Goal: Task Accomplishment & Management: Manage account settings

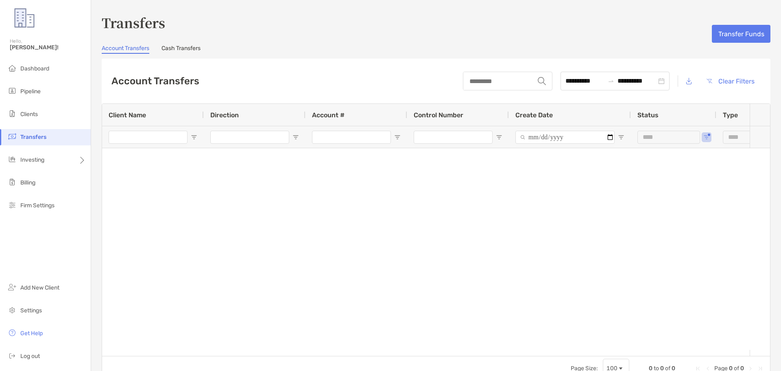
click at [177, 50] on link "Cash Transfers" at bounding box center [181, 49] width 39 height 9
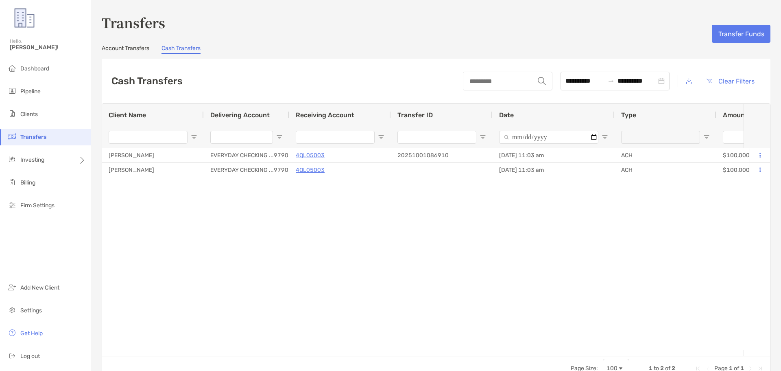
type input "**********"
click at [40, 67] on span "Dashboard" at bounding box center [34, 68] width 29 height 7
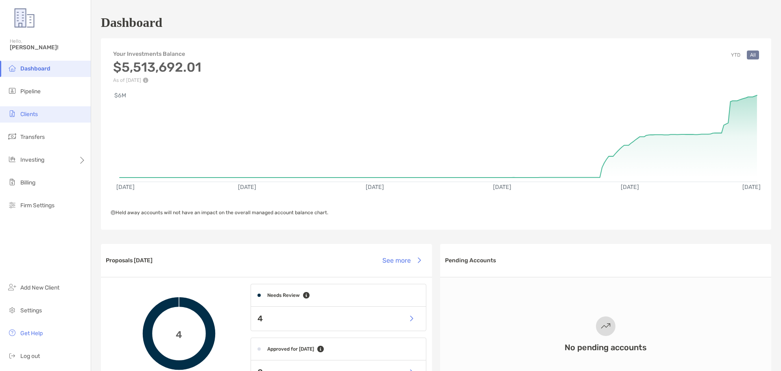
click at [39, 114] on li "Clients" at bounding box center [45, 114] width 91 height 16
click at [24, 116] on span "Clients" at bounding box center [28, 114] width 17 height 7
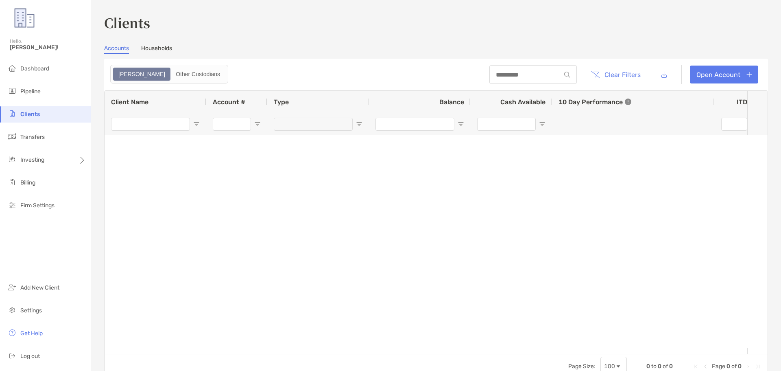
click at [162, 49] on link "Households" at bounding box center [156, 49] width 31 height 9
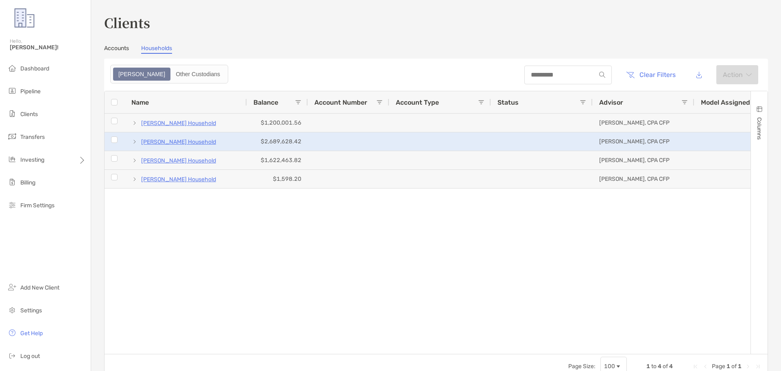
click at [188, 141] on p "Charlotte Thomas's Household" at bounding box center [178, 142] width 75 height 10
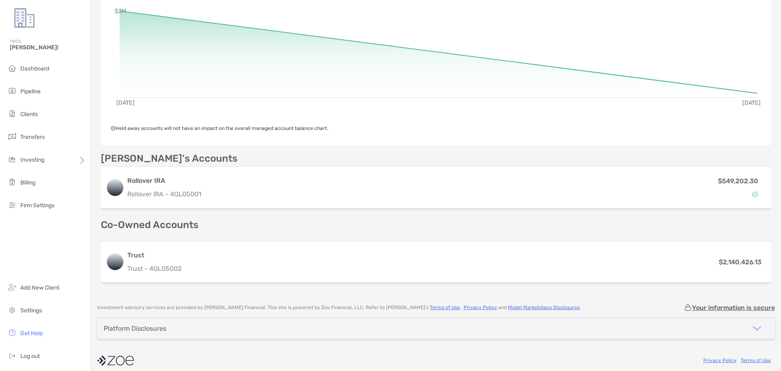
scroll to position [152, 0]
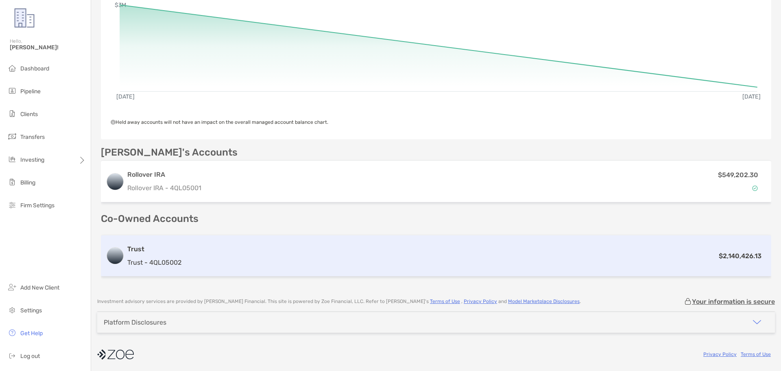
click at [205, 251] on div "$2,140,426.13" at bounding box center [476, 256] width 582 height 10
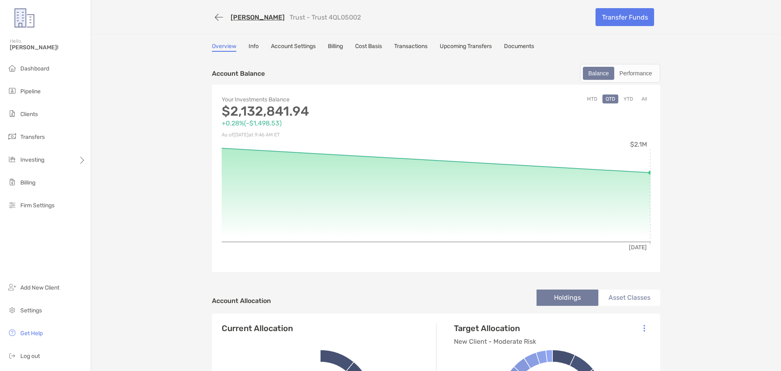
click at [286, 44] on link "Account Settings" at bounding box center [293, 47] width 45 height 9
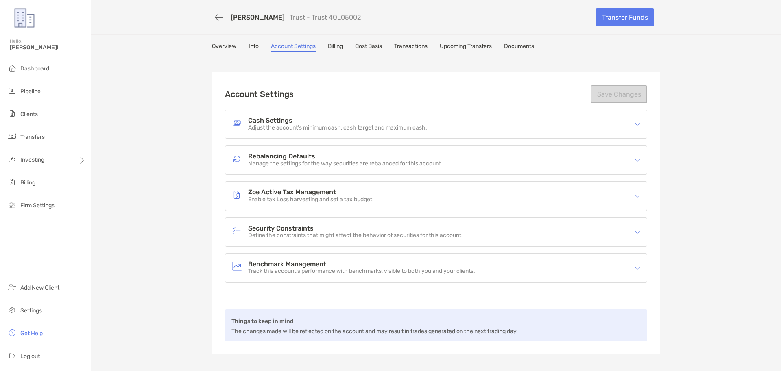
click at [406, 43] on link "Transactions" at bounding box center [410, 47] width 33 height 9
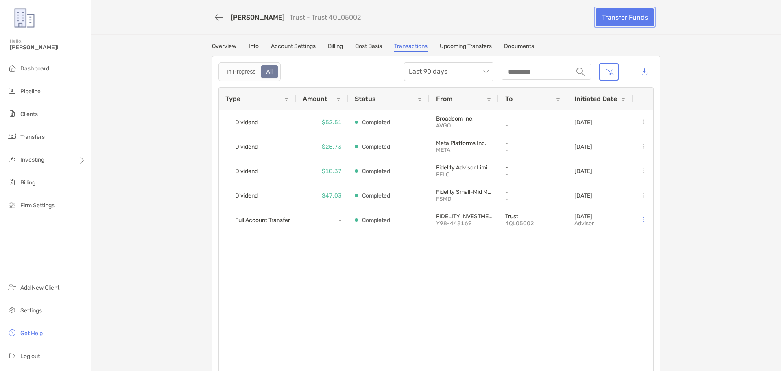
click at [631, 18] on link "Transfer Funds" at bounding box center [625, 17] width 59 height 18
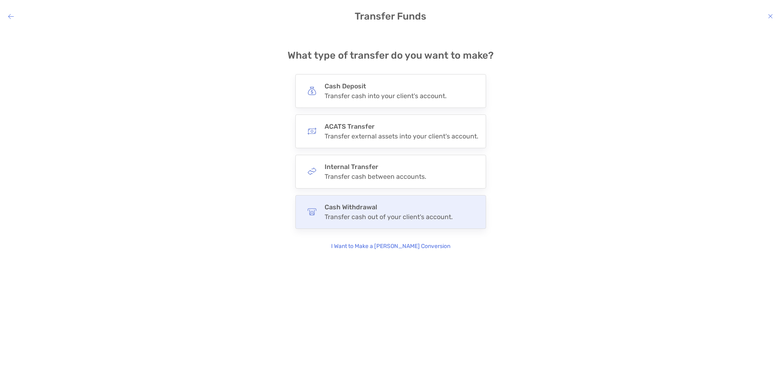
click at [347, 216] on div "Transfer cash out of your client's account." at bounding box center [389, 217] width 128 height 8
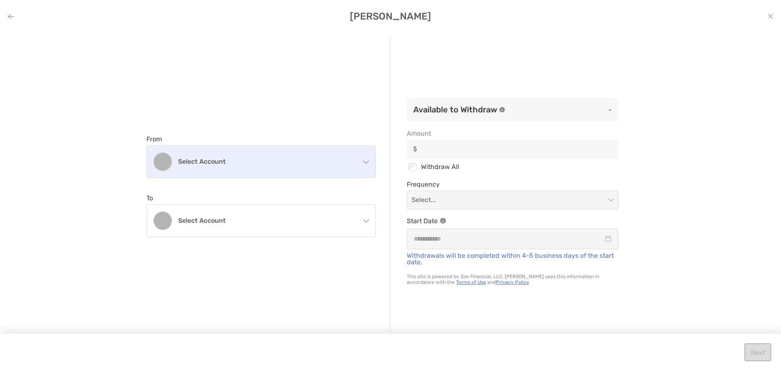
click at [295, 166] on div "Select account" at bounding box center [261, 162] width 229 height 32
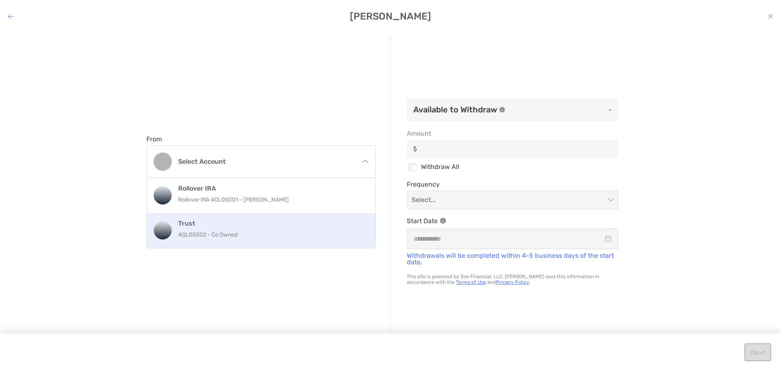
click at [307, 234] on p "4QL05002 - Co Owned" at bounding box center [270, 234] width 184 height 10
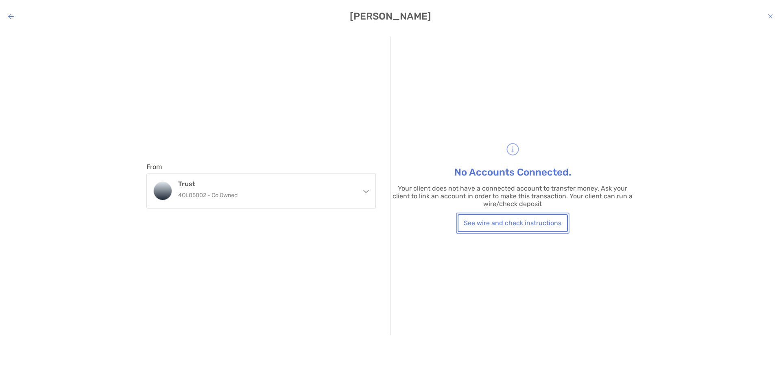
click at [513, 220] on button "See wire and check instructions" at bounding box center [513, 223] width 110 height 18
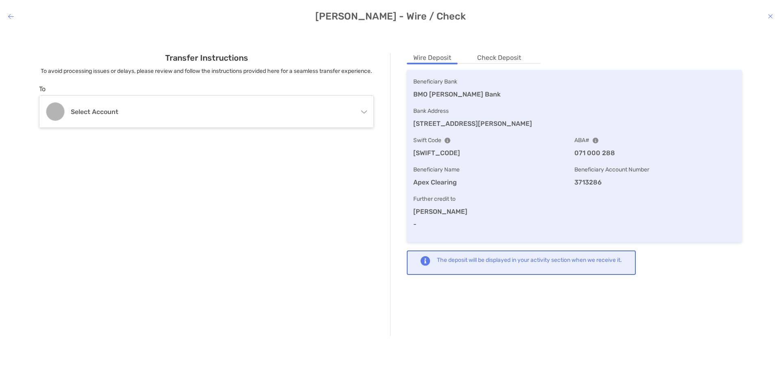
click at [493, 56] on li "Check Deposit" at bounding box center [499, 58] width 57 height 10
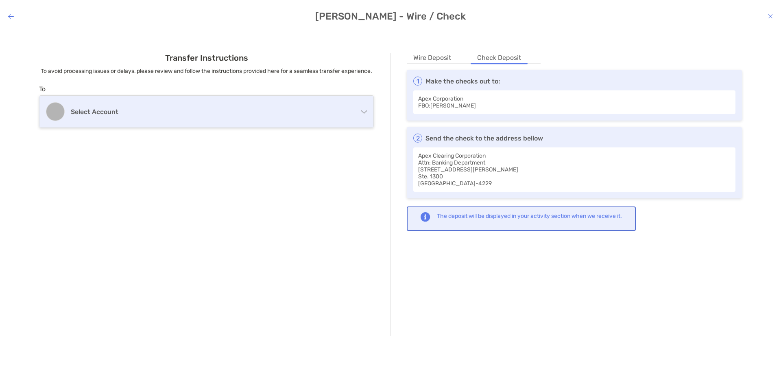
click at [351, 127] on div "Select account" at bounding box center [206, 112] width 334 height 32
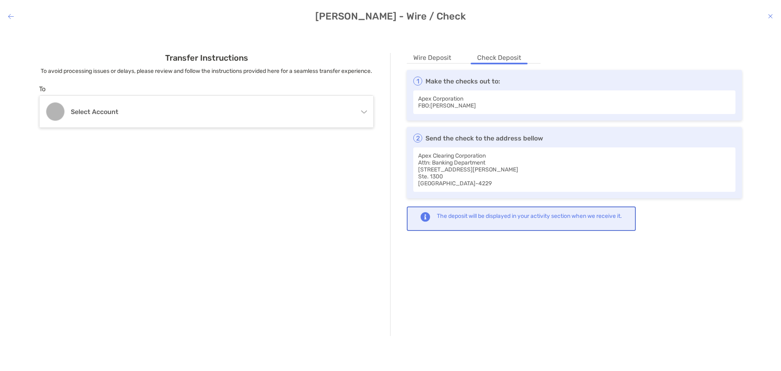
click at [10, 14] on icon "modal" at bounding box center [11, 16] width 6 height 7
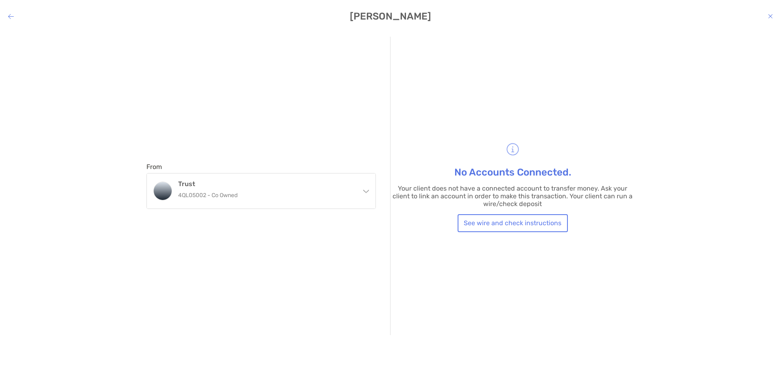
click at [15, 24] on div "Charlotte Thomas - Withdraw From Trust 4QL05002 - Co Owned Rollover IRA Rollove…" at bounding box center [390, 185] width 781 height 371
click at [12, 10] on div "Charlotte Thomas - Withdraw From Trust 4QL05002 - Co Owned Rollover IRA Rollove…" at bounding box center [390, 185] width 781 height 371
click at [11, 19] on icon "modal" at bounding box center [11, 16] width 6 height 7
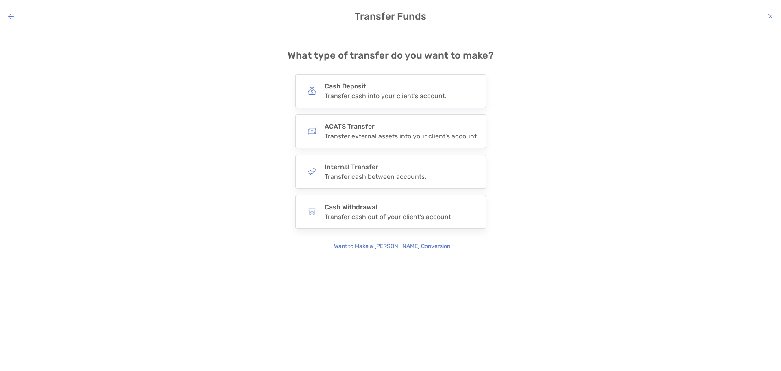
click at [9, 15] on icon "modal" at bounding box center [11, 16] width 6 height 7
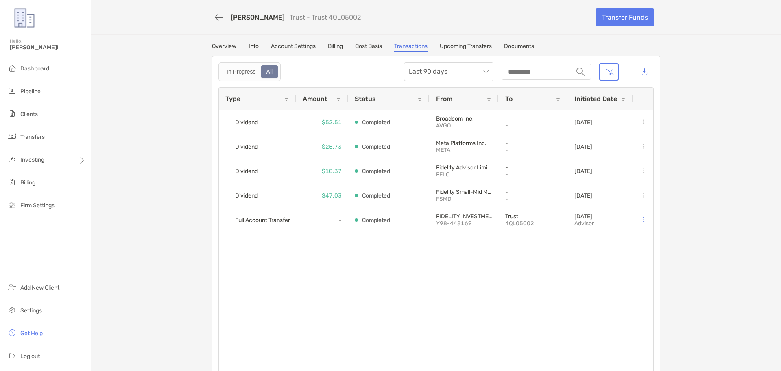
click at [513, 48] on link "Documents" at bounding box center [519, 47] width 30 height 9
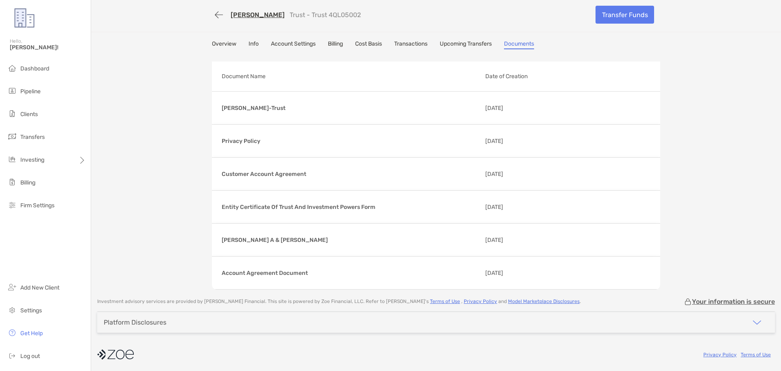
scroll to position [3, 0]
click at [616, 13] on link "Transfer Funds" at bounding box center [625, 14] width 59 height 18
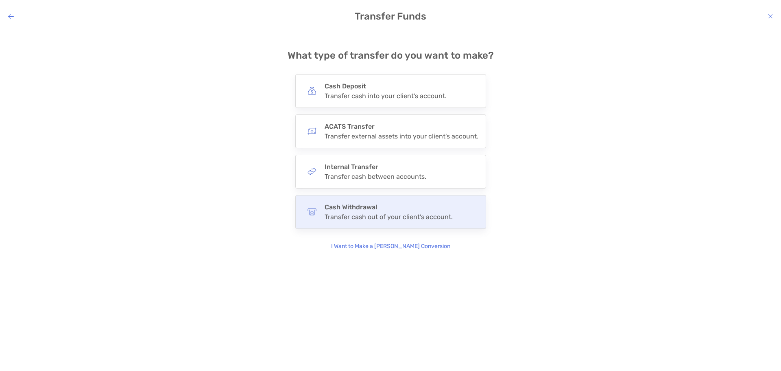
click at [372, 200] on div "Cash Withdrawal Transfer cash out of your client's account." at bounding box center [390, 212] width 191 height 34
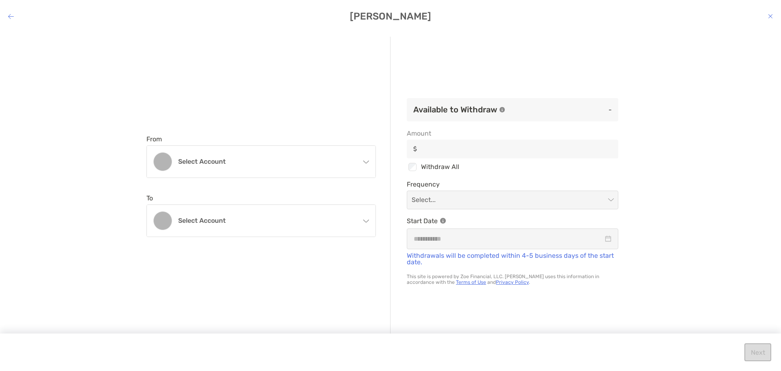
click at [553, 111] on p "-" at bounding box center [562, 110] width 100 height 10
click at [604, 111] on p "-" at bounding box center [562, 110] width 100 height 10
click at [366, 160] on icon "modal" at bounding box center [366, 160] width 7 height 7
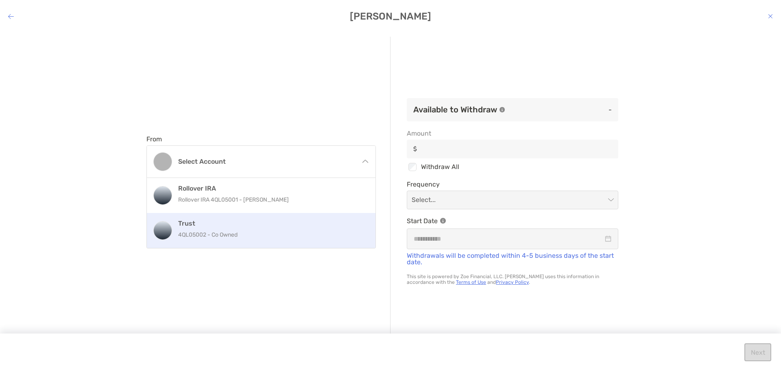
click at [343, 225] on h4 "Trust" at bounding box center [270, 223] width 184 height 8
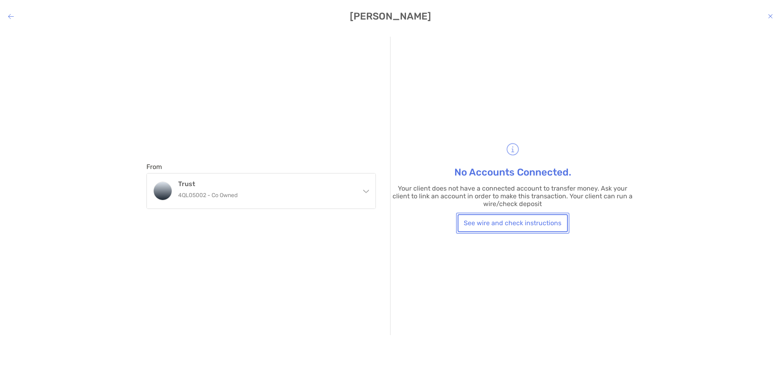
click at [492, 218] on button "See wire and check instructions" at bounding box center [513, 223] width 110 height 18
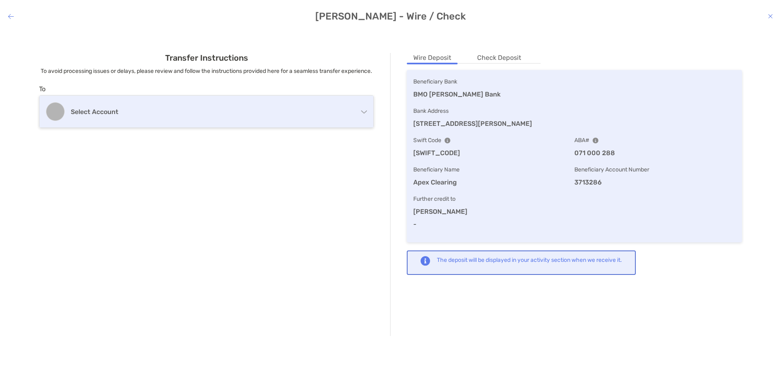
click at [356, 127] on div "Select account" at bounding box center [206, 112] width 334 height 32
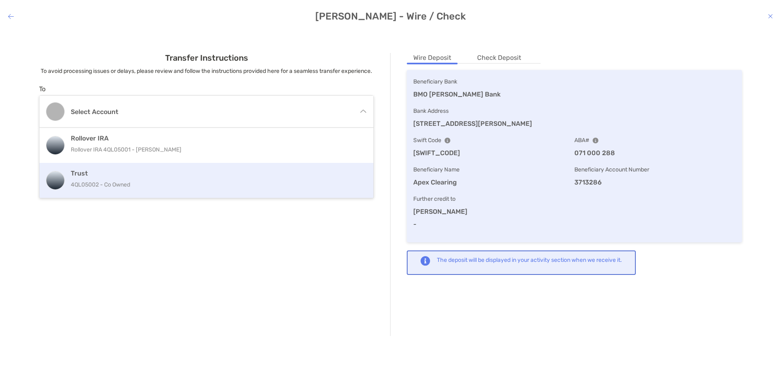
click at [321, 190] on p "4QL05002 - Co Owned" at bounding box center [207, 184] width 273 height 10
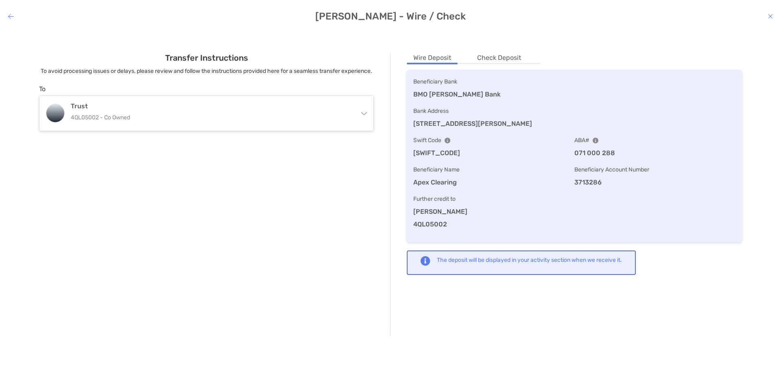
click at [273, 187] on div "Transfer Instructions To avoid processing issues or delays, please review and f…" at bounding box center [207, 194] width 368 height 283
click at [509, 58] on li "Check Deposit" at bounding box center [499, 58] width 57 height 10
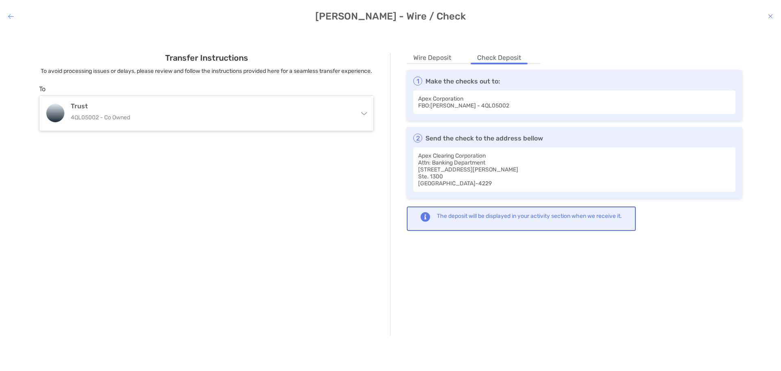
click at [464, 210] on div "The deposit will be displayed in your activity section when we receive it." at bounding box center [521, 218] width 229 height 24
click at [426, 55] on li "Wire Deposit" at bounding box center [432, 58] width 51 height 10
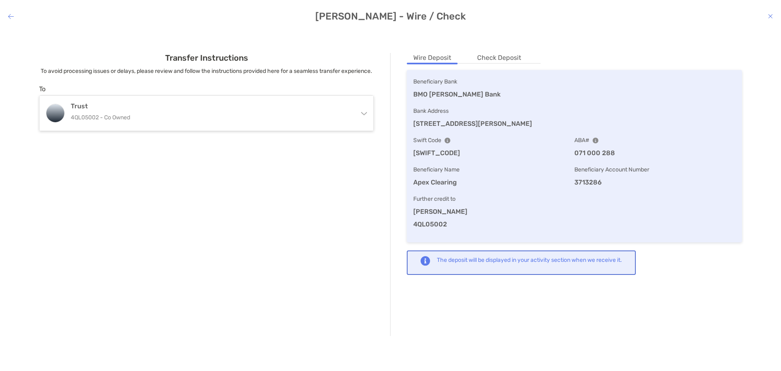
click at [210, 211] on div "Transfer Instructions To avoid processing issues or delays, please review and f…" at bounding box center [207, 194] width 368 height 283
click at [321, 199] on div "Transfer Instructions To avoid processing issues or delays, please review and f…" at bounding box center [207, 194] width 368 height 283
click at [768, 17] on h4 "Charlotte Thomas - Wire / Check" at bounding box center [390, 16] width 781 height 11
drag, startPoint x: 774, startPoint y: 15, endPoint x: 769, endPoint y: 17, distance: 5.0
click at [771, 16] on div "Charlotte Thomas - Wire / Check" at bounding box center [390, 16] width 781 height 11
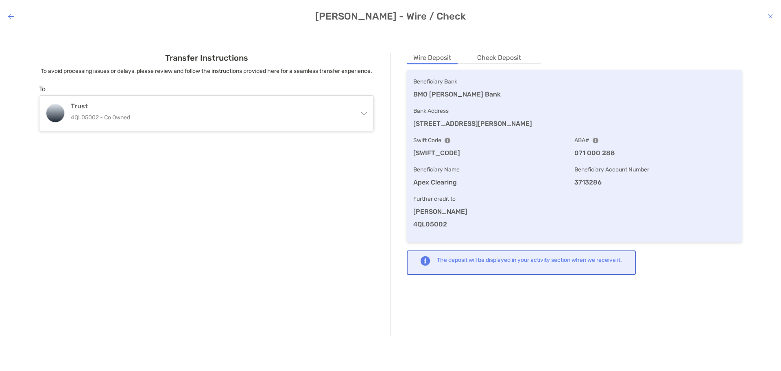
click at [769, 17] on icon "modal" at bounding box center [770, 16] width 5 height 7
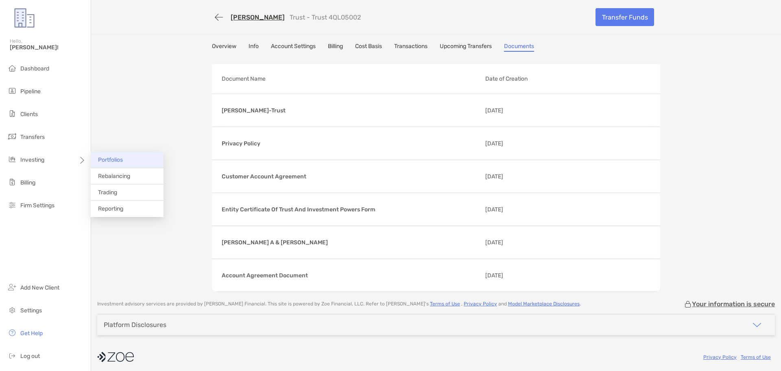
click at [119, 159] on span "Portfolios" at bounding box center [110, 159] width 25 height 7
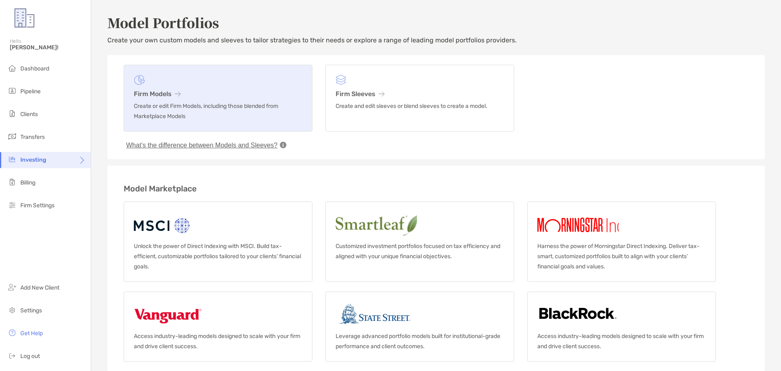
click at [153, 94] on h3 "Firm Models" at bounding box center [218, 94] width 168 height 8
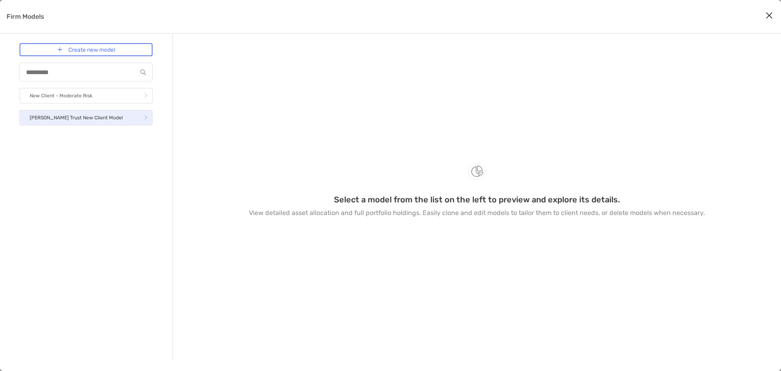
click at [124, 119] on link "Thomas Trust New Client Model" at bounding box center [86, 117] width 133 height 15
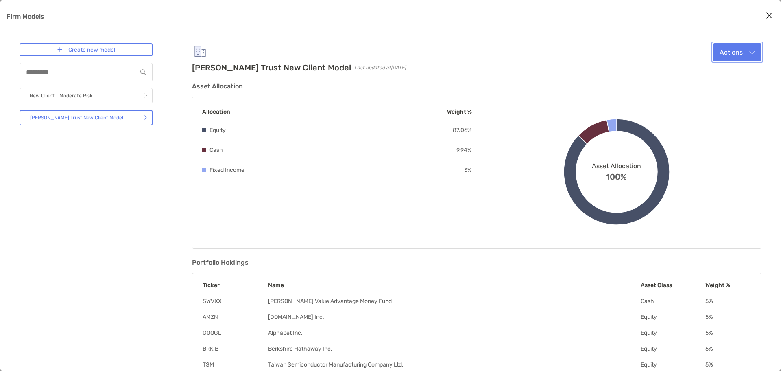
click at [731, 59] on button "Actions" at bounding box center [737, 52] width 48 height 18
click at [726, 72] on div "Edit" at bounding box center [727, 72] width 56 height 8
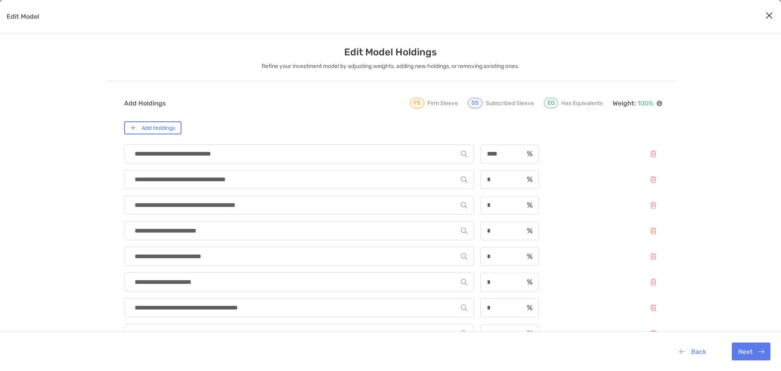
click at [171, 132] on button "Add Holdings" at bounding box center [152, 127] width 57 height 13
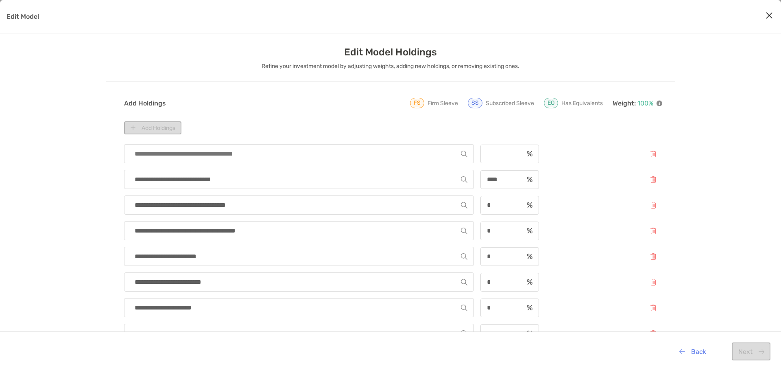
click at [175, 147] on input "Edit Model" at bounding box center [296, 153] width 330 height 18
type input "***"
type input "*****"
type input "*"
click at [771, 14] on icon "Close modal" at bounding box center [769, 16] width 7 height 10
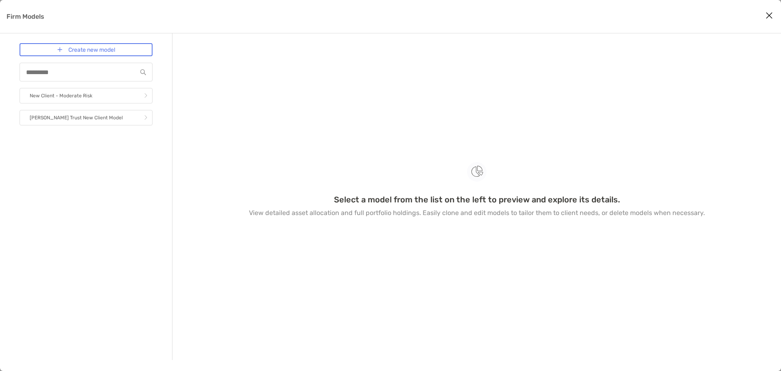
click at [768, 14] on icon "Close modal" at bounding box center [769, 16] width 7 height 10
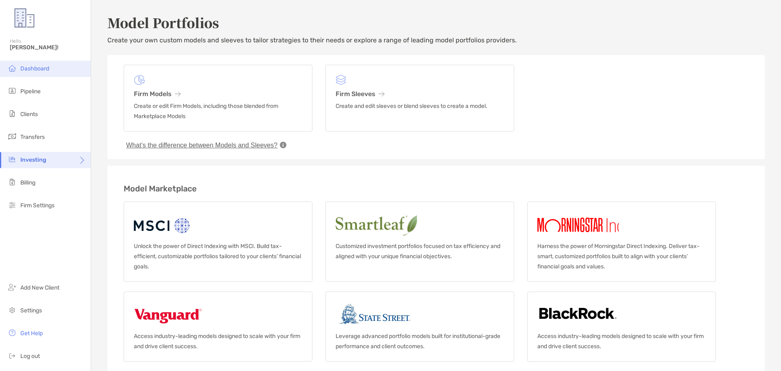
click at [38, 66] on span "Dashboard" at bounding box center [34, 68] width 29 height 7
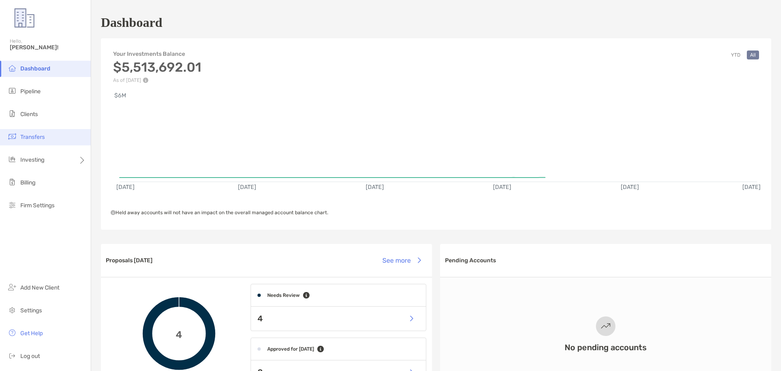
click at [30, 137] on span "Transfers" at bounding box center [32, 136] width 24 height 7
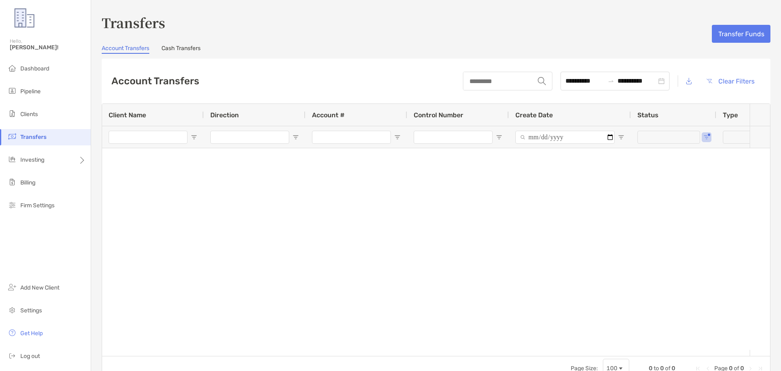
type input "***"
click at [738, 36] on button "Transfer Funds" at bounding box center [741, 34] width 59 height 18
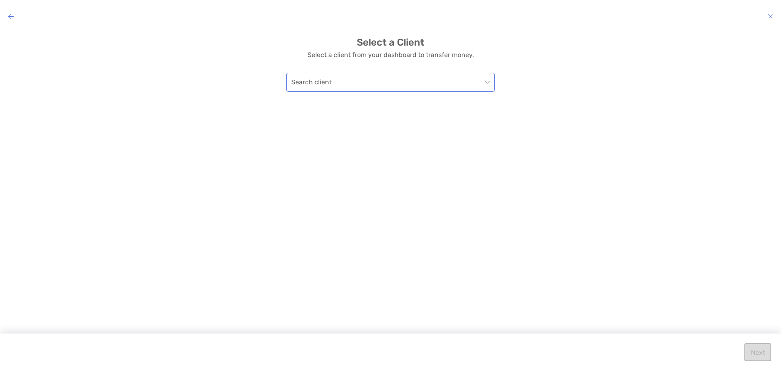
click at [395, 88] on input "modal" at bounding box center [386, 82] width 190 height 18
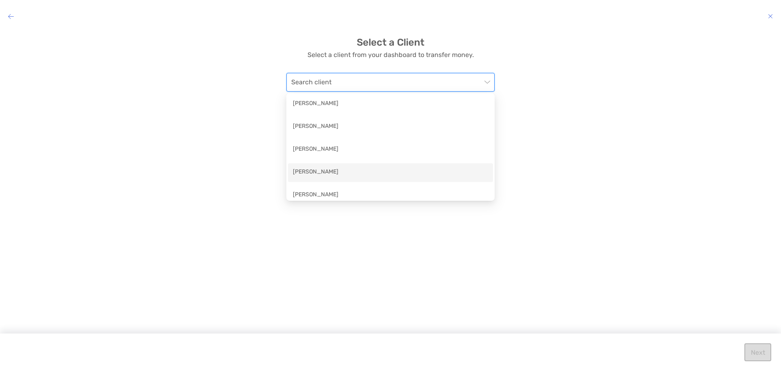
click at [388, 172] on div "Charlotte Thomas" at bounding box center [390, 172] width 195 height 10
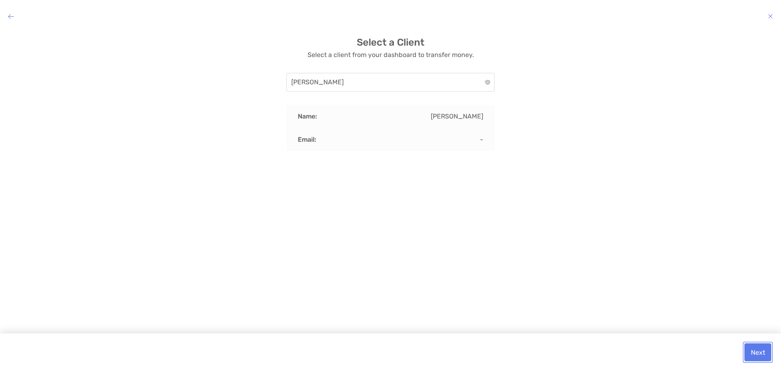
click at [758, 356] on button "Next" at bounding box center [758, 352] width 27 height 18
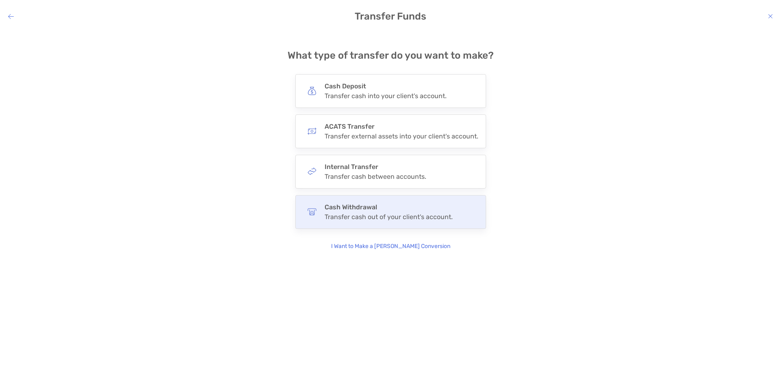
click at [425, 207] on h4 "Cash Withdrawal" at bounding box center [389, 207] width 128 height 8
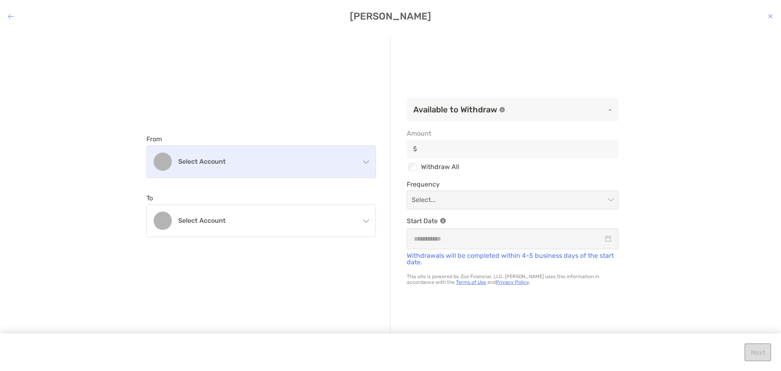
click at [312, 164] on h4 "Select account" at bounding box center [266, 161] width 176 height 8
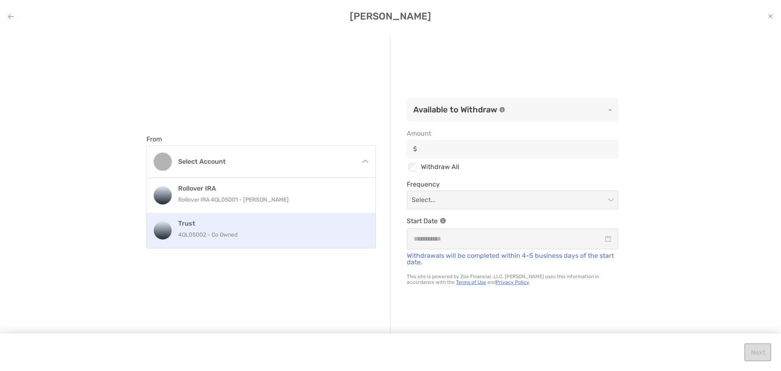
click at [299, 242] on div "Trust 4QL05002 - Co Owned" at bounding box center [261, 230] width 229 height 35
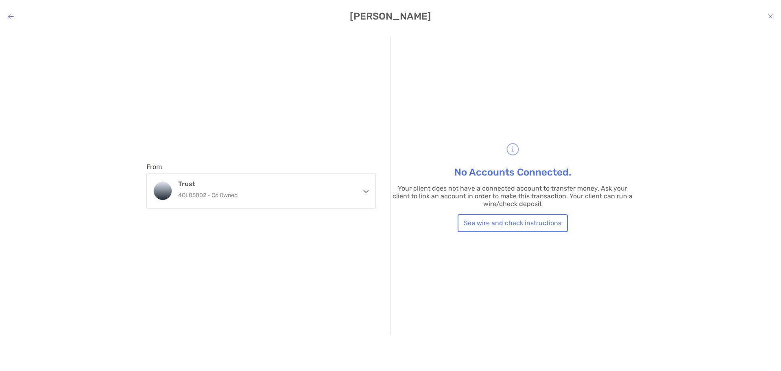
click at [162, 287] on div "From Trust 4QL05002 - Co Owned Rollover IRA Rollover IRA 4QL05001 - Charlotte T…" at bounding box center [268, 186] width 244 height 298
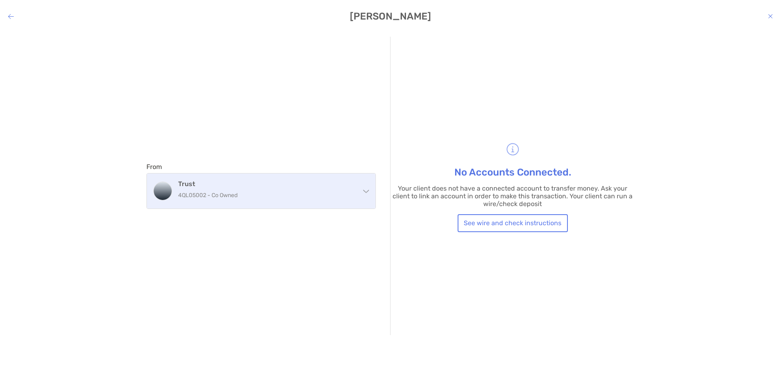
click at [348, 194] on p "4QL05002 - Co Owned" at bounding box center [266, 195] width 176 height 10
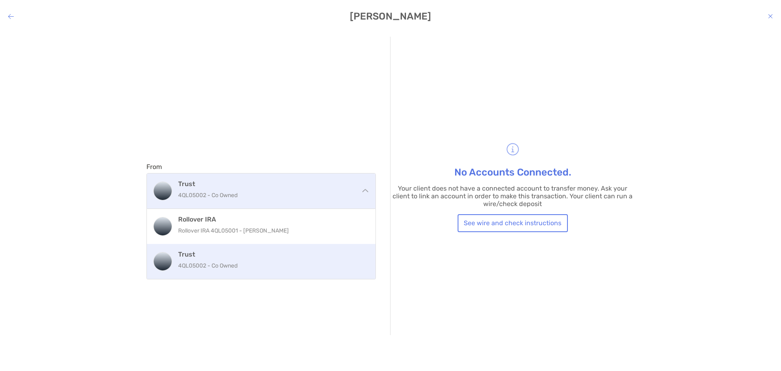
click at [292, 199] on p "4QL05002 - Co Owned" at bounding box center [266, 195] width 176 height 10
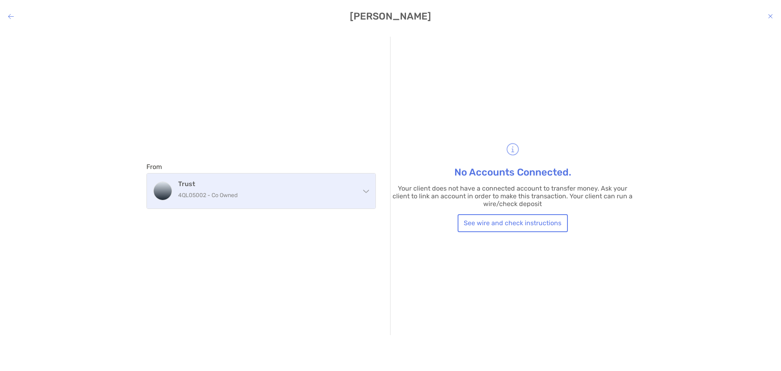
click at [314, 180] on h4 "Trust" at bounding box center [266, 184] width 176 height 8
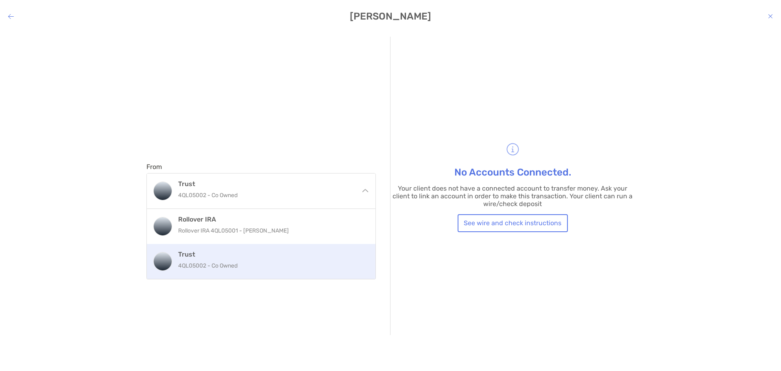
click at [308, 258] on div "Trust 4QL05002 - Co Owned" at bounding box center [270, 261] width 184 height 22
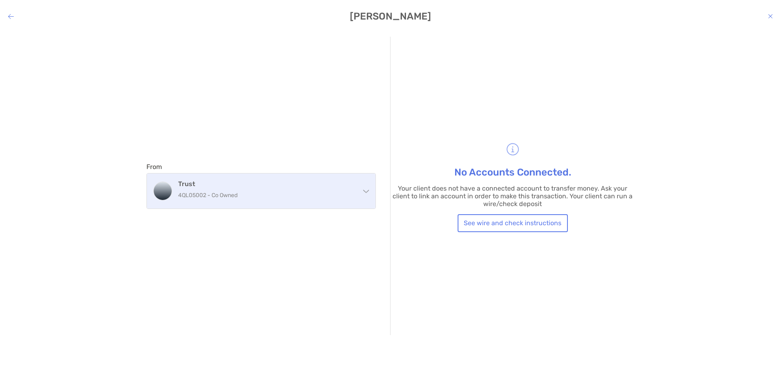
click at [313, 193] on p "4QL05002 - Co Owned" at bounding box center [266, 195] width 176 height 10
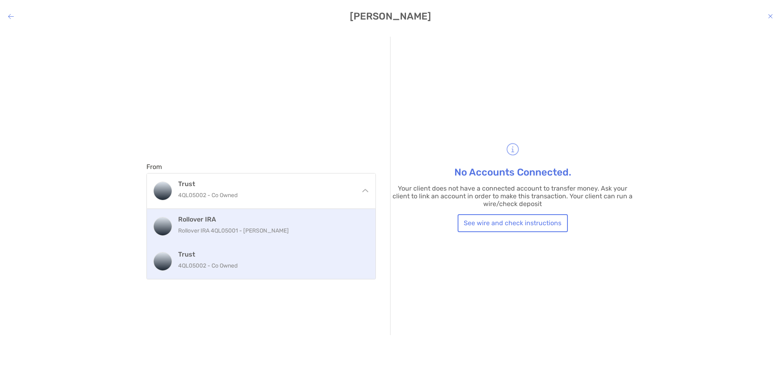
click at [312, 224] on div "Rollover IRA Rollover IRA 4QL05001 - Charlotte Thomas" at bounding box center [270, 226] width 184 height 22
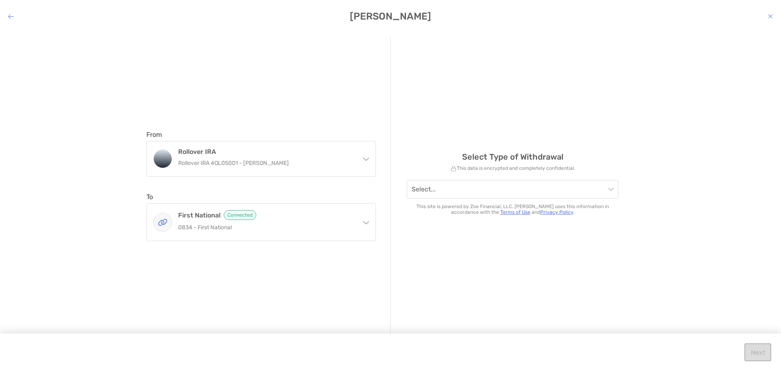
click at [514, 276] on div "Select Type of Withdrawal This data is encrypted and completely confidential. S…" at bounding box center [513, 186] width 244 height 298
click at [533, 193] on input "modal" at bounding box center [509, 189] width 194 height 18
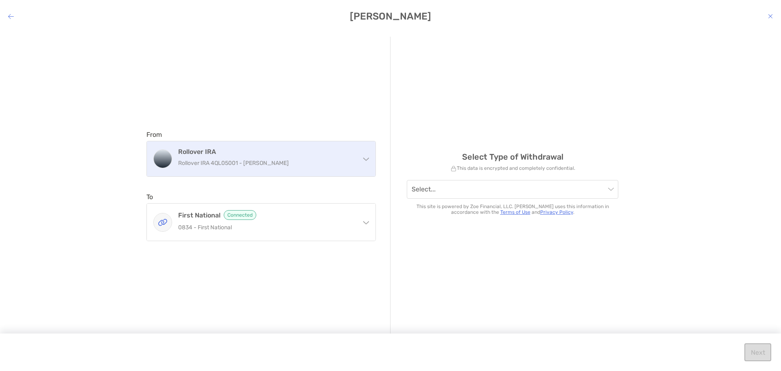
click at [291, 165] on p "Rollover IRA 4QL05001 - Charlotte Thomas" at bounding box center [266, 163] width 176 height 10
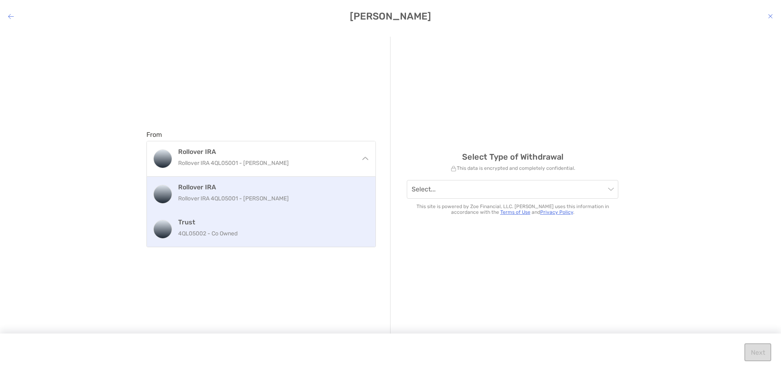
click at [298, 229] on p "4QL05002 - Co Owned" at bounding box center [270, 233] width 184 height 10
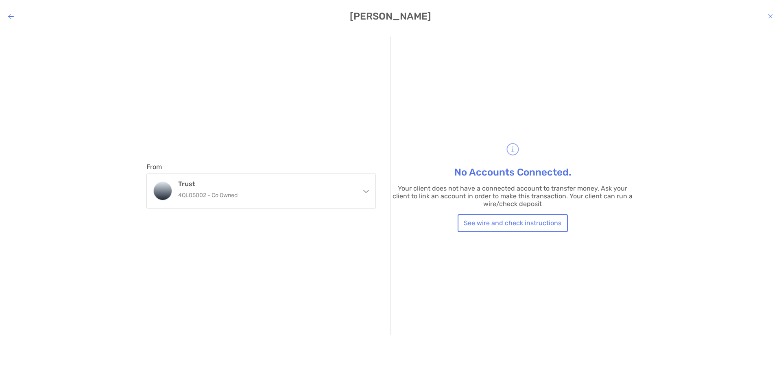
click at [771, 17] on icon "modal" at bounding box center [770, 16] width 5 height 7
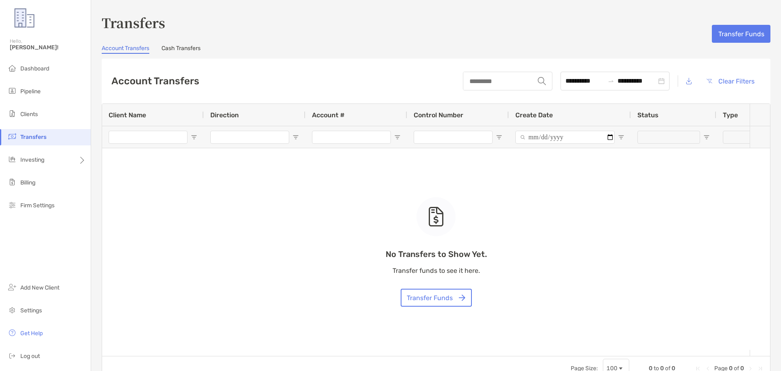
type input "***"
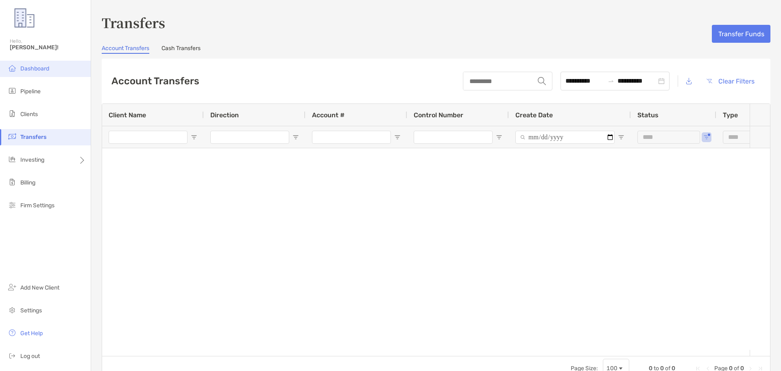
click at [37, 70] on span "Dashboard" at bounding box center [34, 68] width 29 height 7
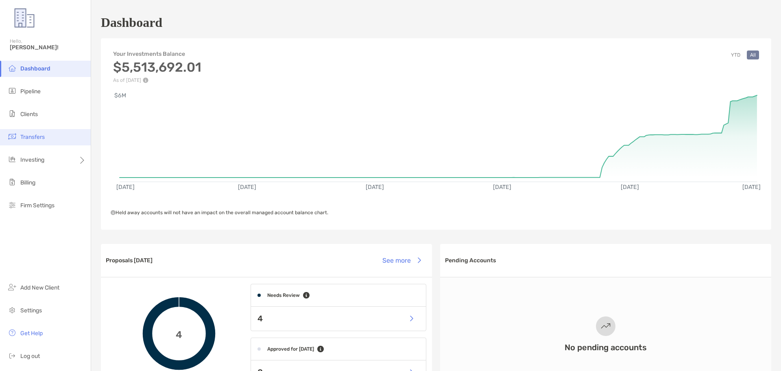
click at [44, 137] on span "Transfers" at bounding box center [32, 136] width 24 height 7
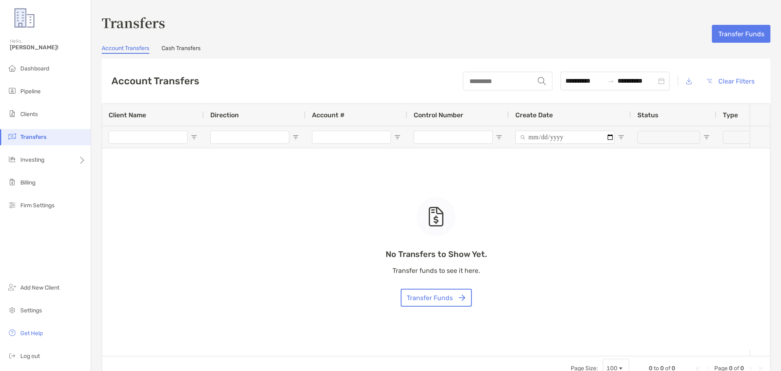
type input "***"
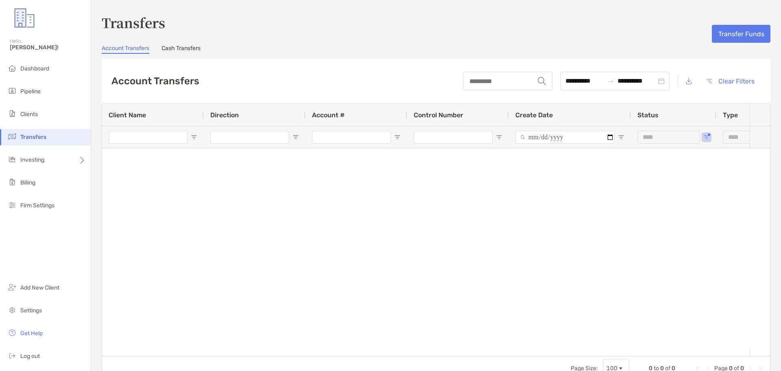
click at [198, 43] on div "**********" at bounding box center [436, 196] width 690 height 367
click at [196, 47] on link "Cash Transfers" at bounding box center [181, 49] width 39 height 9
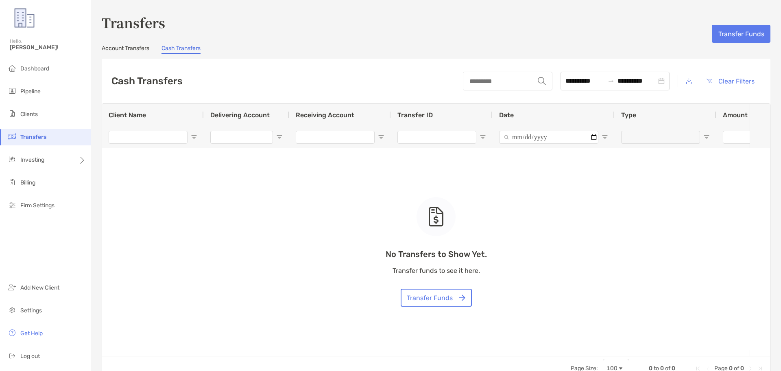
type input "**********"
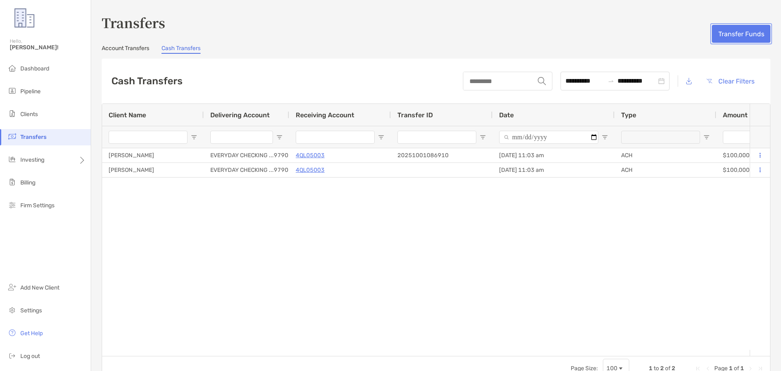
click at [734, 35] on button "Transfer Funds" at bounding box center [741, 34] width 59 height 18
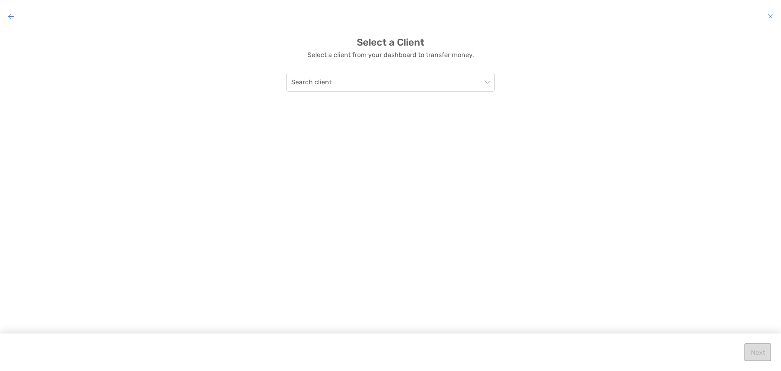
click at [468, 92] on div "Select a Client Select a client from your dashboard to transfer money. Search c…" at bounding box center [390, 194] width 781 height 328
click at [467, 79] on input "modal" at bounding box center [386, 82] width 190 height 18
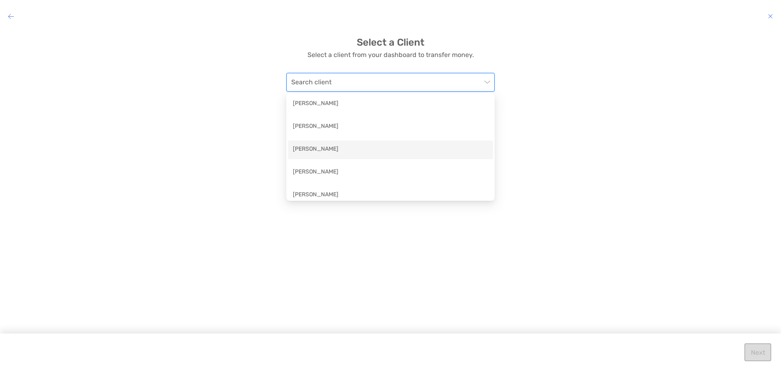
scroll to position [28, 0]
click at [415, 144] on div "Charlotte Thomas" at bounding box center [390, 144] width 195 height 10
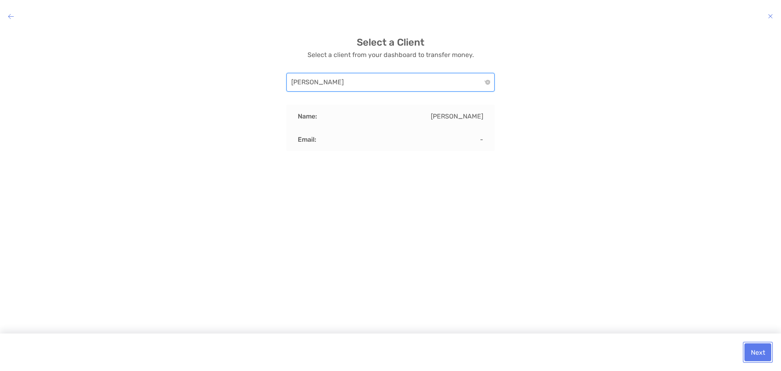
click at [763, 353] on button "Next" at bounding box center [758, 352] width 27 height 18
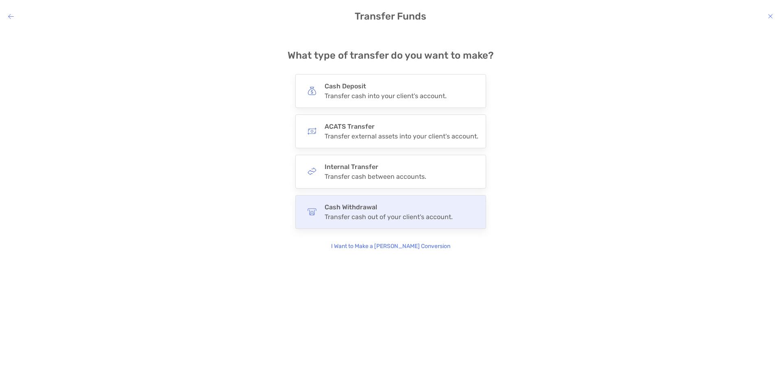
click at [413, 203] on h4 "Cash Withdrawal" at bounding box center [389, 207] width 128 height 8
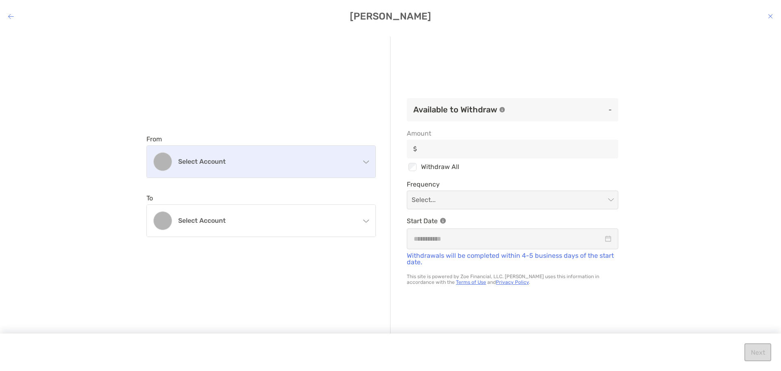
click at [348, 164] on h4 "Select account" at bounding box center [266, 161] width 176 height 8
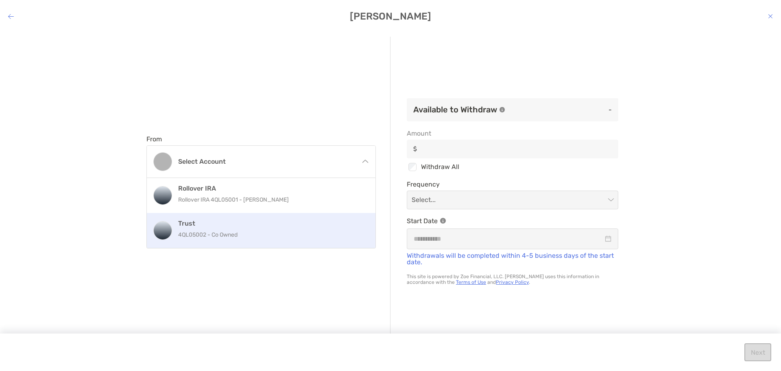
click at [343, 221] on h4 "Trust" at bounding box center [270, 223] width 184 height 8
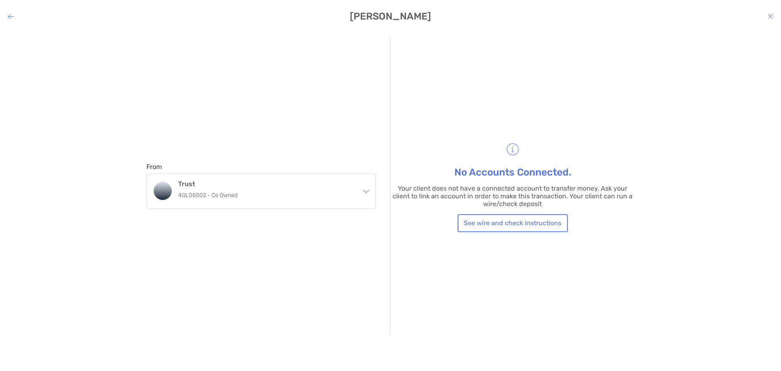
click at [343, 269] on div "From Trust 4QL05002 - Co Owned Rollover IRA Rollover IRA 4QL05001 - Charlotte T…" at bounding box center [268, 186] width 244 height 298
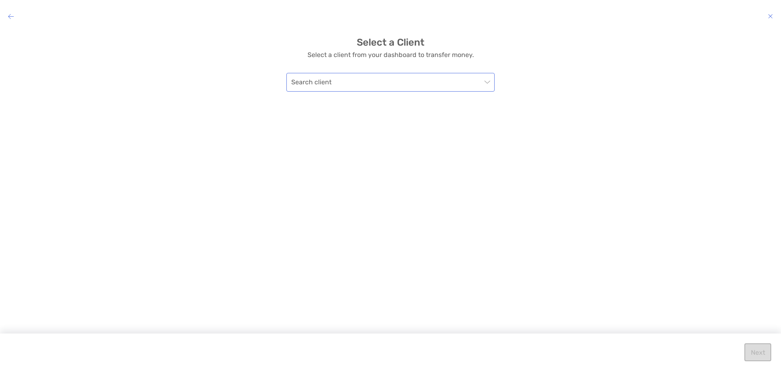
click at [349, 83] on input "modal" at bounding box center [386, 82] width 190 height 18
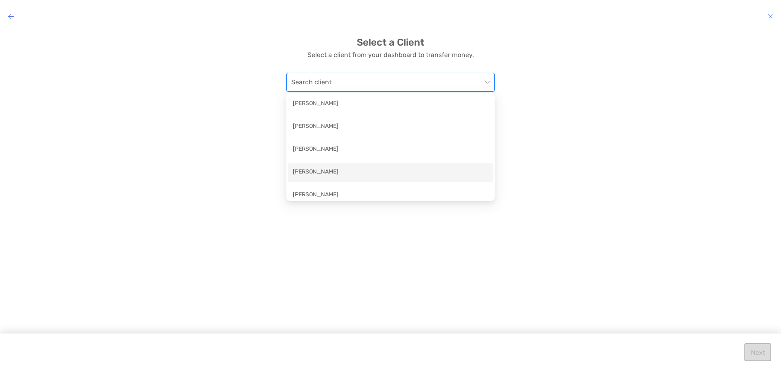
click at [370, 168] on div "[PERSON_NAME]" at bounding box center [390, 172] width 195 height 10
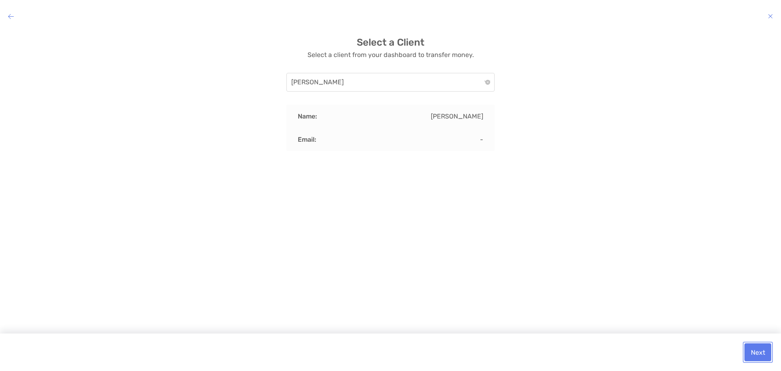
click at [759, 352] on button "Next" at bounding box center [758, 352] width 27 height 18
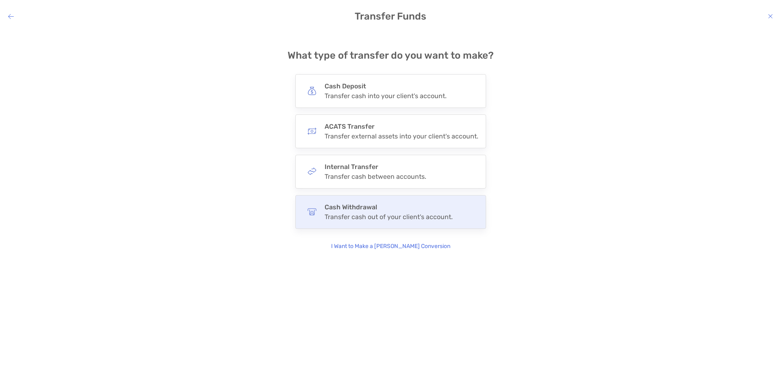
click at [435, 207] on h4 "Cash Withdrawal" at bounding box center [389, 207] width 128 height 8
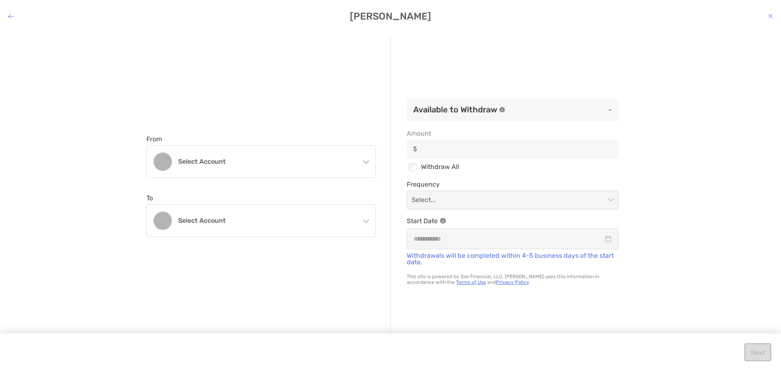
click at [601, 109] on p "-" at bounding box center [562, 110] width 100 height 10
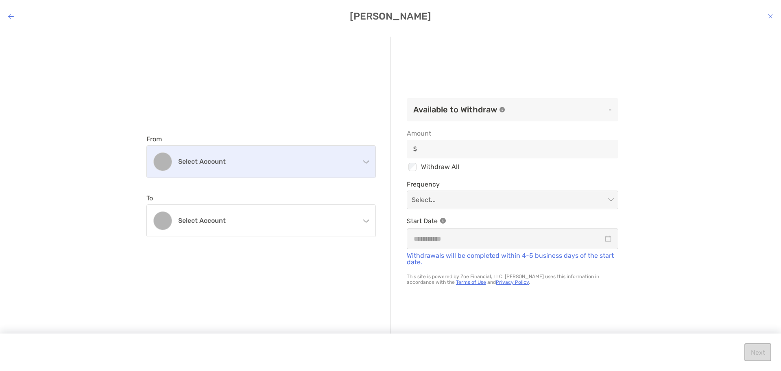
click at [298, 157] on h4 "Select account" at bounding box center [266, 161] width 176 height 8
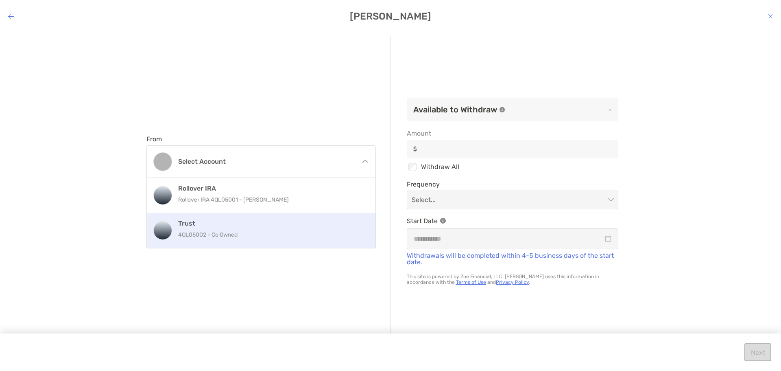
click at [297, 229] on p "4QL05002 - Co Owned" at bounding box center [270, 234] width 184 height 10
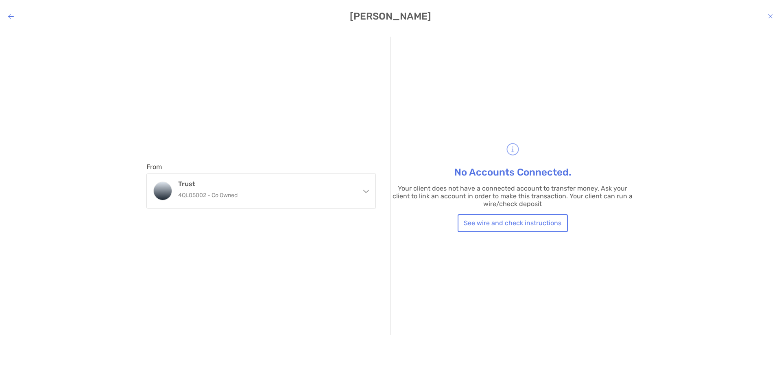
click at [513, 149] on img "modal" at bounding box center [513, 149] width 18 height 18
click at [365, 189] on icon "modal" at bounding box center [366, 189] width 7 height 7
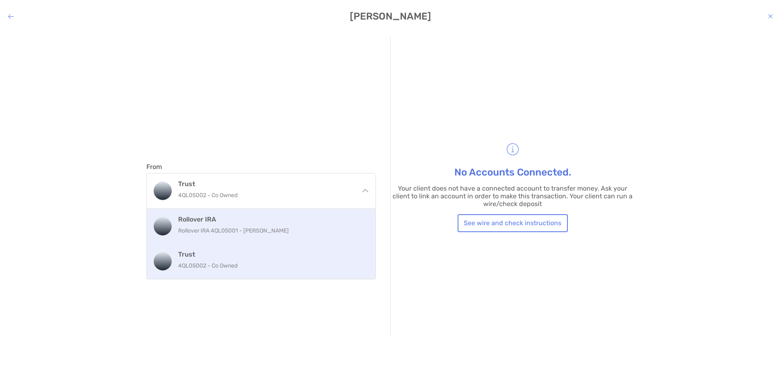
click at [277, 218] on h4 "Rollover IRA" at bounding box center [270, 219] width 184 height 8
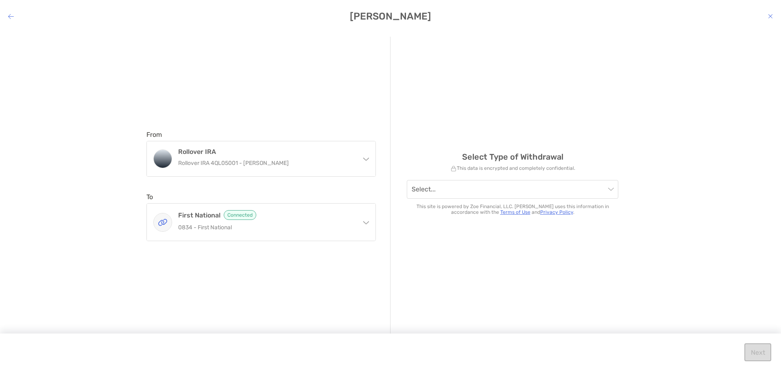
click at [769, 16] on icon "modal" at bounding box center [770, 16] width 5 height 7
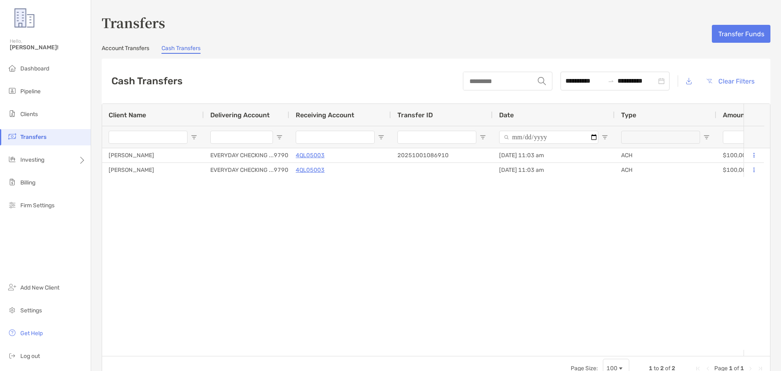
type input "**********"
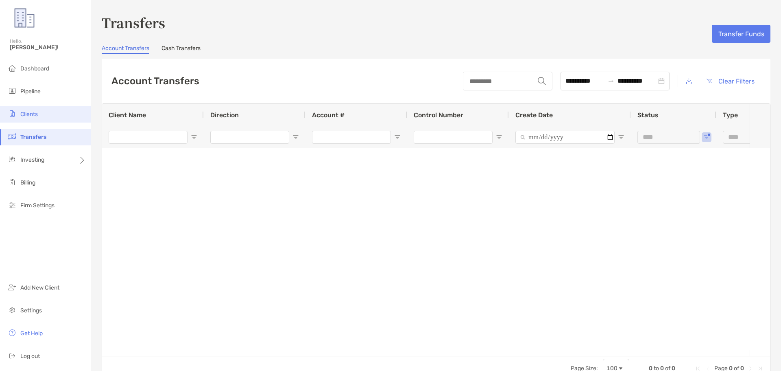
click at [32, 118] on li "Clients" at bounding box center [45, 114] width 91 height 16
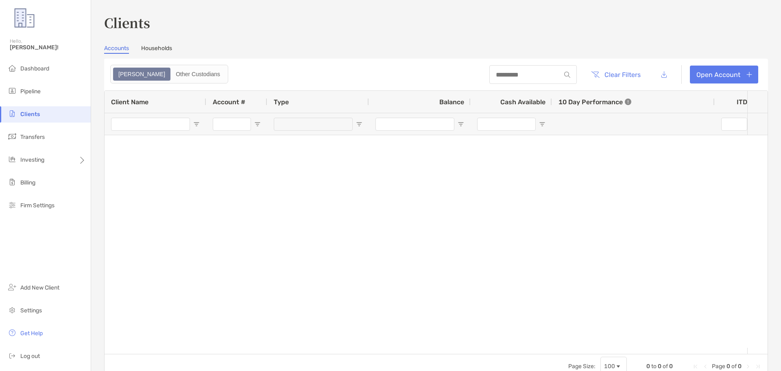
click at [165, 46] on link "Households" at bounding box center [156, 49] width 31 height 9
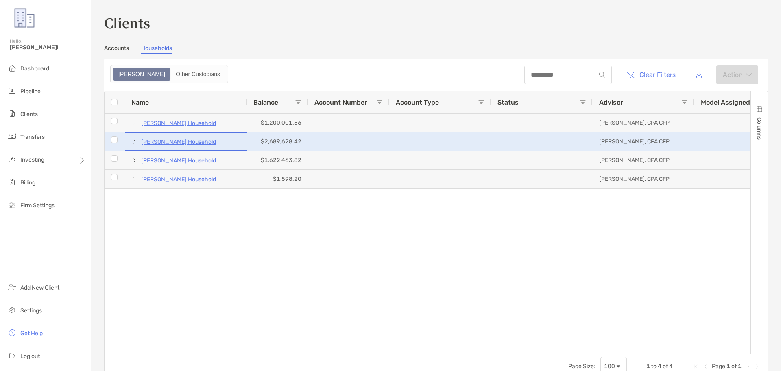
click at [187, 139] on p "Charlotte Thomas's Household" at bounding box center [178, 142] width 75 height 10
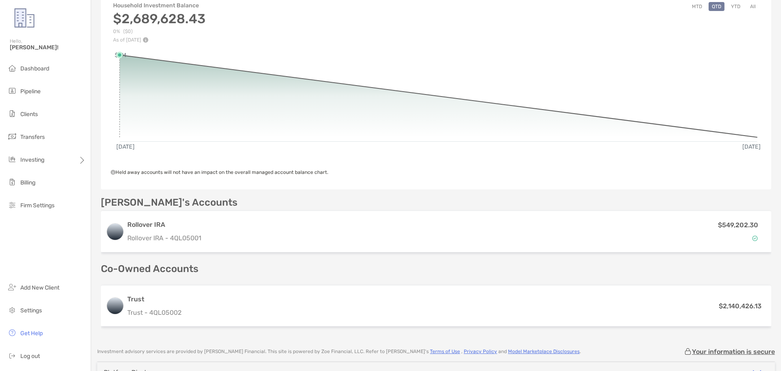
scroll to position [122, 0]
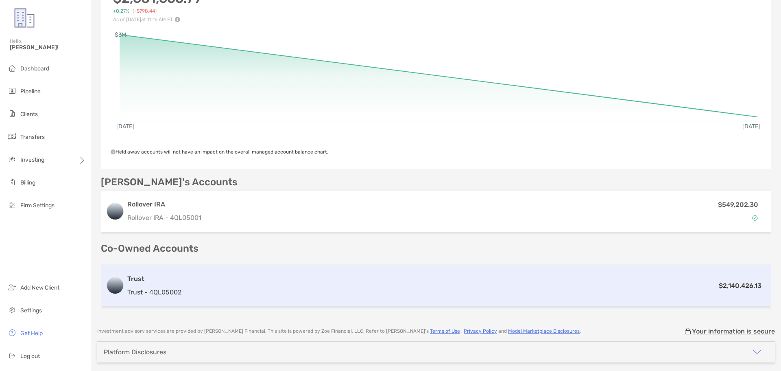
click at [191, 291] on div "Trust Trust - 4QL05002 $2,140,426.13" at bounding box center [436, 285] width 671 height 41
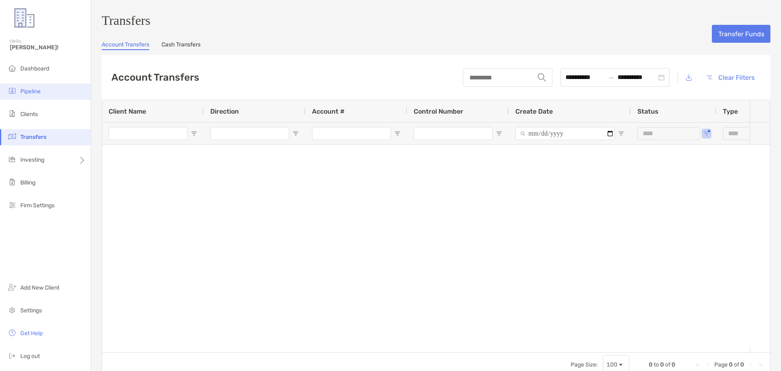
click at [40, 88] on span "Pipeline" at bounding box center [30, 91] width 20 height 7
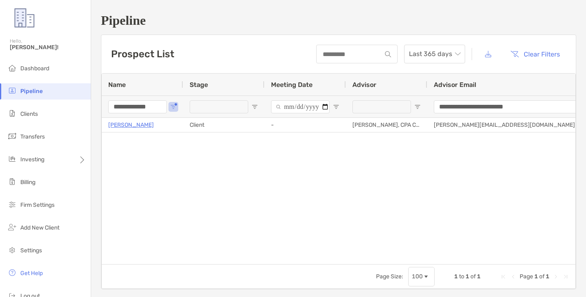
click at [35, 91] on span "Pipeline" at bounding box center [31, 91] width 22 height 7
click at [50, 229] on span "Add New Client" at bounding box center [39, 228] width 39 height 7
click at [337, 186] on div "Rachael McKee Client - Bennett Stein, CPA CFP® bennett@steinfinancial.net 06/12…" at bounding box center [339, 188] width 474 height 140
click at [524, 57] on button "Clear Filters" at bounding box center [535, 54] width 62 height 18
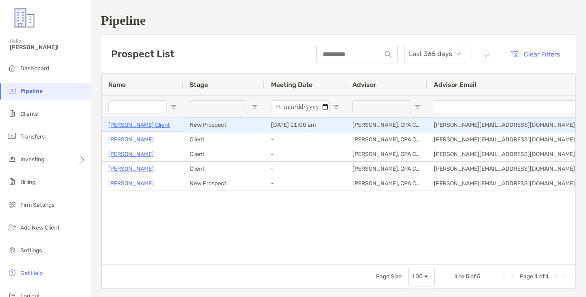
click at [124, 124] on p "Jane Client" at bounding box center [138, 125] width 61 height 10
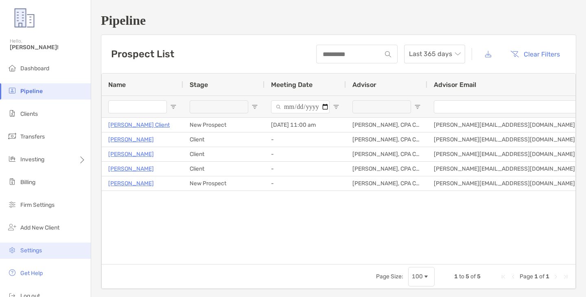
click at [48, 247] on li "Settings" at bounding box center [45, 251] width 91 height 16
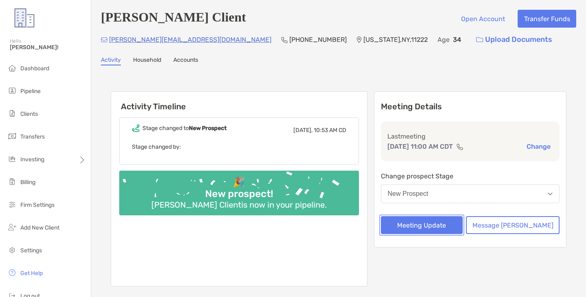
click at [432, 224] on button "Meeting Update" at bounding box center [422, 225] width 82 height 18
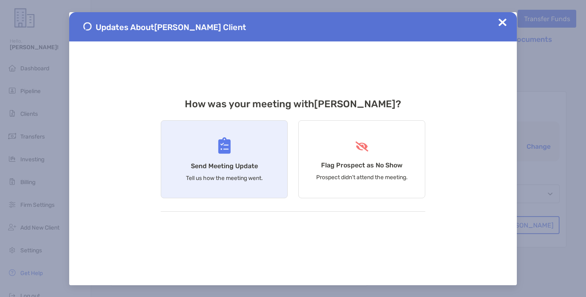
click at [225, 166] on h4 "Send Meeting Update" at bounding box center [224, 166] width 67 height 8
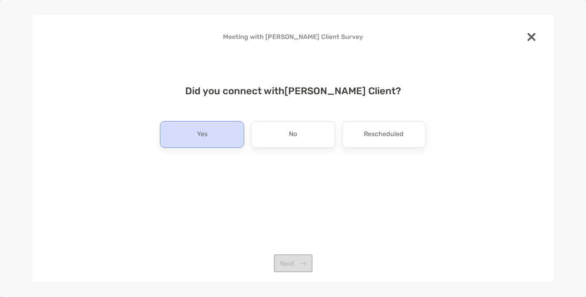
click at [208, 135] on div "Yes" at bounding box center [202, 134] width 84 height 27
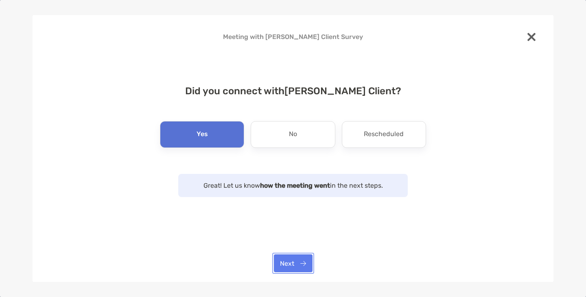
click at [289, 264] on button "Next" at bounding box center [293, 264] width 39 height 18
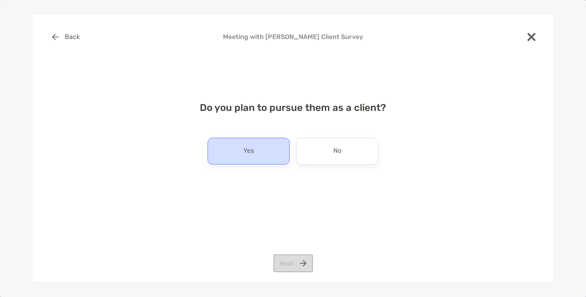
click at [259, 151] on div "Yes" at bounding box center [249, 151] width 82 height 27
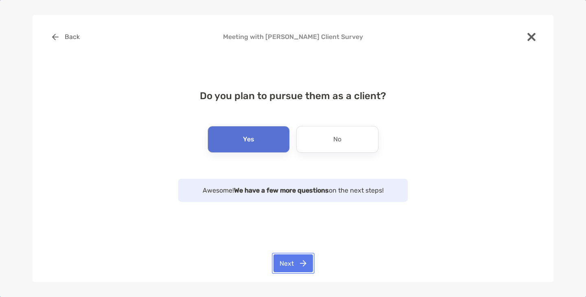
click at [297, 267] on button "Next" at bounding box center [292, 264] width 39 height 18
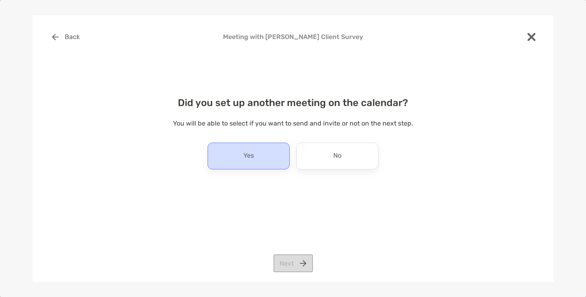
click at [256, 150] on div "Yes" at bounding box center [249, 156] width 82 height 27
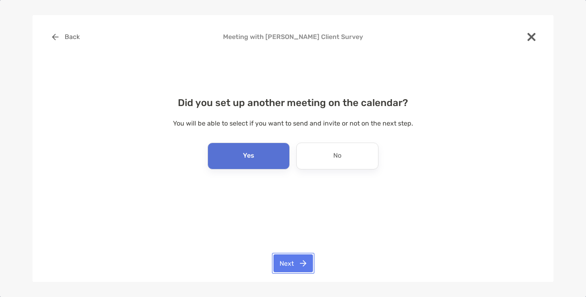
click at [288, 264] on button "Next" at bounding box center [292, 264] width 39 height 18
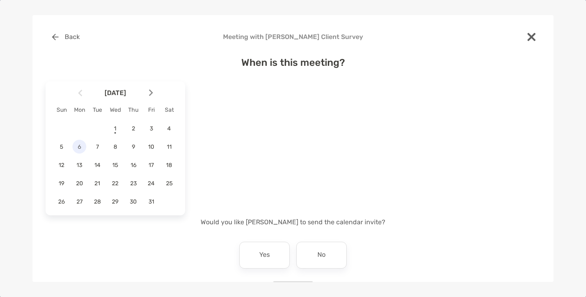
click at [78, 149] on span "6" at bounding box center [79, 147] width 14 height 7
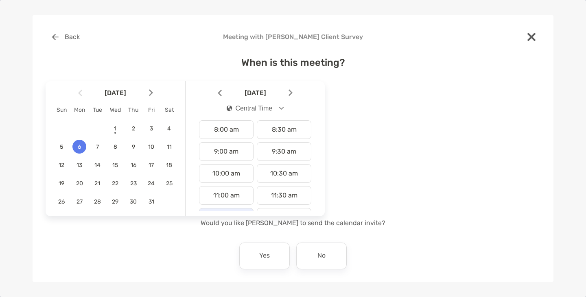
scroll to position [203, 0]
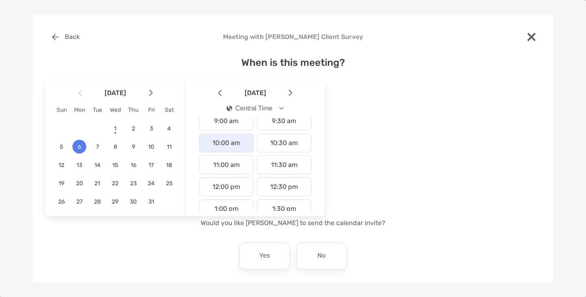
click at [228, 150] on div "10:00 am" at bounding box center [226, 143] width 55 height 19
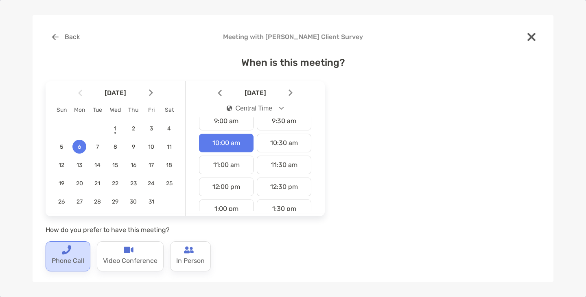
click at [70, 261] on p "Phone Call" at bounding box center [68, 261] width 33 height 13
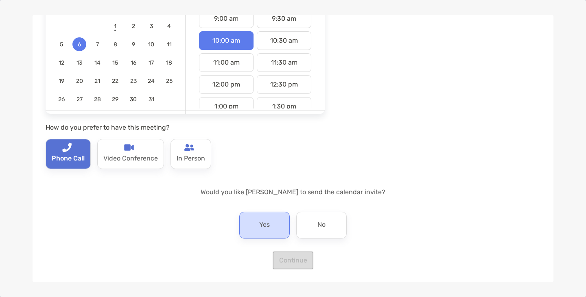
click at [263, 229] on p "Yes" at bounding box center [264, 225] width 11 height 13
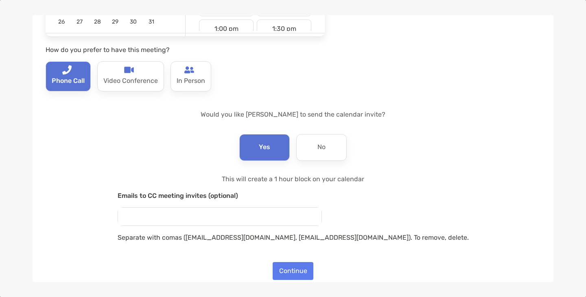
scroll to position [191, 0]
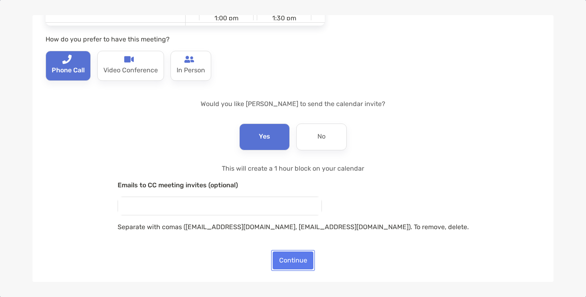
click at [299, 256] on button "Continue" at bounding box center [293, 261] width 41 height 18
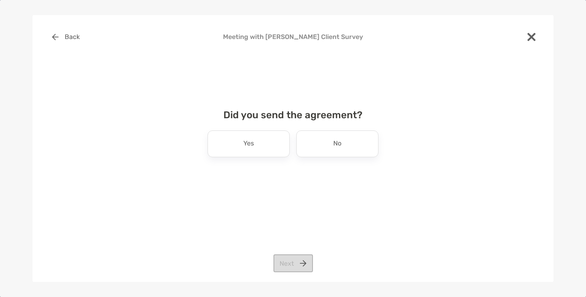
scroll to position [0, 0]
click at [328, 142] on div "No" at bounding box center [337, 144] width 82 height 27
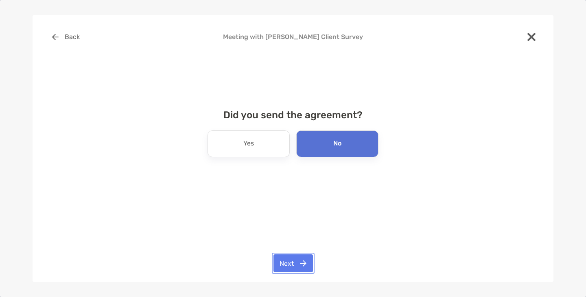
click at [293, 269] on button "Next" at bounding box center [292, 264] width 39 height 18
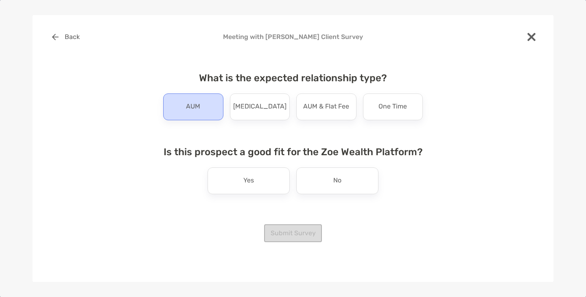
click at [216, 108] on div "AUM" at bounding box center [193, 107] width 60 height 27
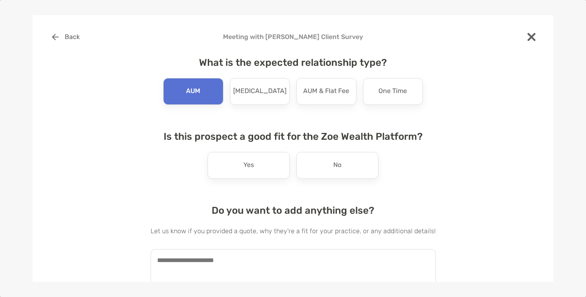
scroll to position [30, 0]
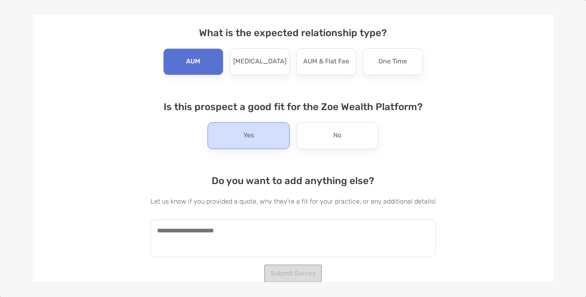
click at [244, 135] on p "Yes" at bounding box center [248, 135] width 11 height 13
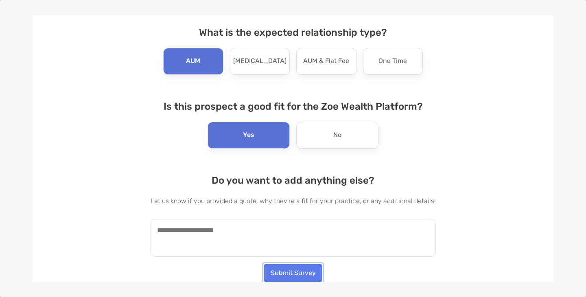
drag, startPoint x: 283, startPoint y: 272, endPoint x: 277, endPoint y: 269, distance: 6.9
click at [282, 272] on button "Submit Survey" at bounding box center [293, 273] width 58 height 18
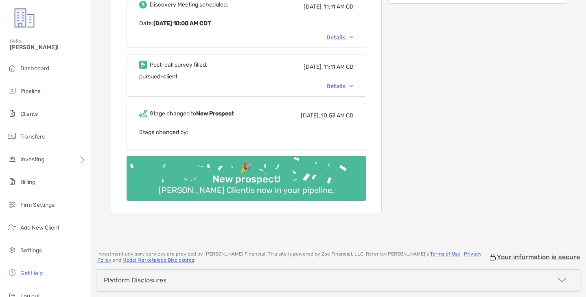
scroll to position [0, 0]
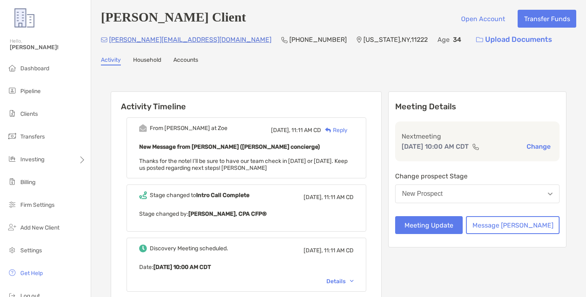
click at [548, 194] on img "button" at bounding box center [550, 194] width 5 height 3
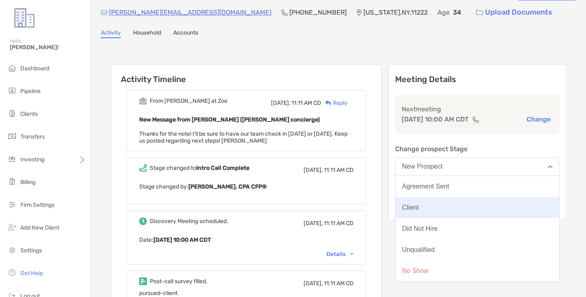
scroll to position [41, 0]
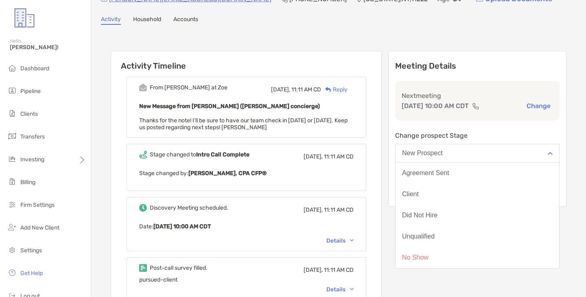
click at [409, 107] on div "Activity Timeline From Matthew at Zoe Today, 11:11 AM CD Reply New Message from…" at bounding box center [339, 235] width 456 height 385
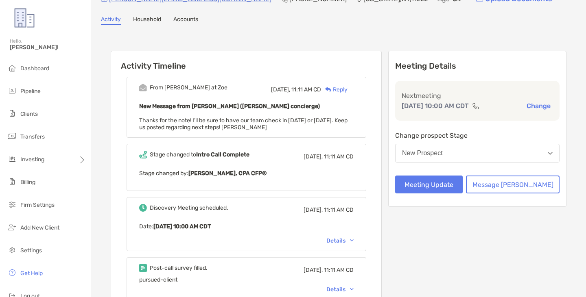
click at [537, 154] on button "New Prospect" at bounding box center [477, 153] width 164 height 19
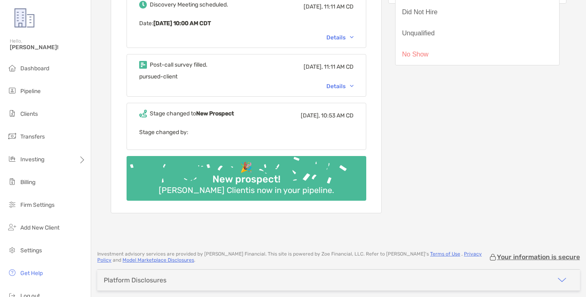
scroll to position [276, 0]
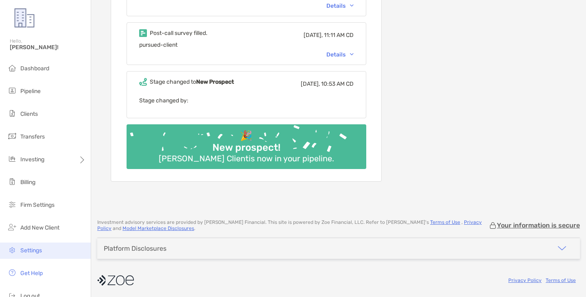
drag, startPoint x: 26, startPoint y: 253, endPoint x: 35, endPoint y: 248, distance: 10.0
click at [26, 253] on span "Settings" at bounding box center [31, 250] width 22 height 7
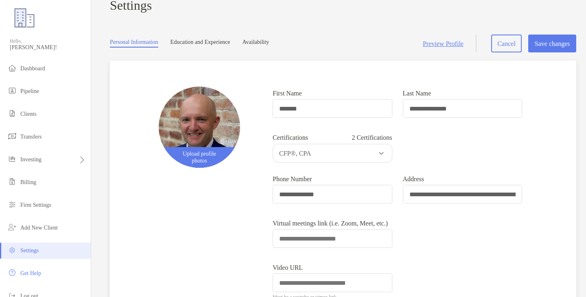
scroll to position [21, 0]
click at [269, 48] on link "Availability" at bounding box center [256, 43] width 27 height 9
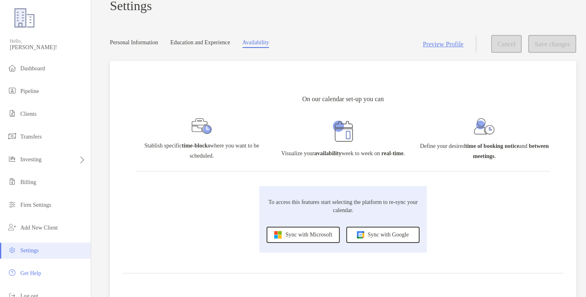
click at [293, 243] on div "Sync with Microsoft" at bounding box center [303, 235] width 73 height 16
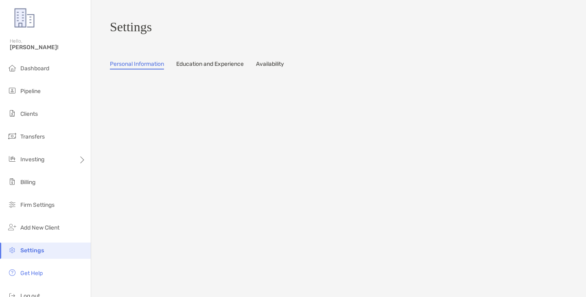
click at [273, 66] on link "Availability" at bounding box center [270, 65] width 28 height 9
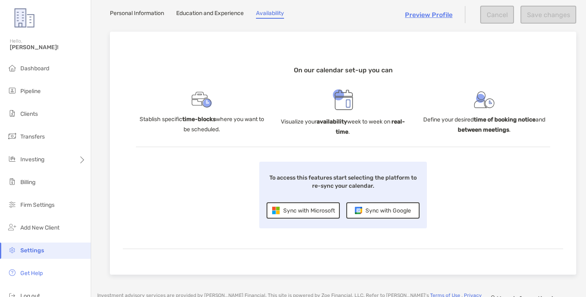
scroll to position [122, 0]
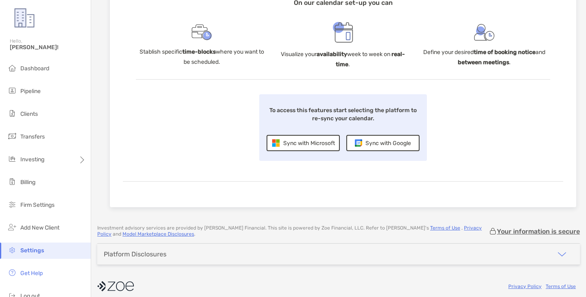
click at [293, 144] on div "Sync with Microsoft" at bounding box center [303, 143] width 73 height 16
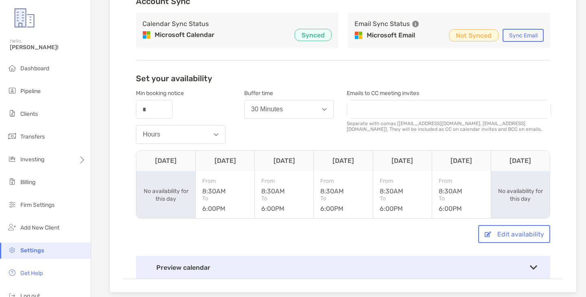
scroll to position [163, 0]
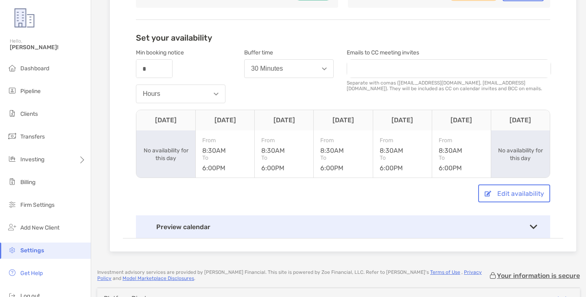
click at [196, 95] on button "Hours" at bounding box center [181, 94] width 90 height 19
click at [179, 139] on button "Days" at bounding box center [180, 135] width 89 height 21
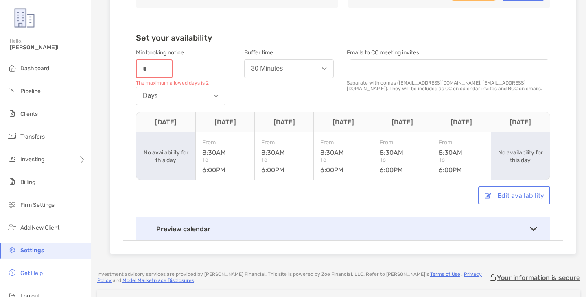
click at [153, 75] on input "*" at bounding box center [154, 68] width 35 height 17
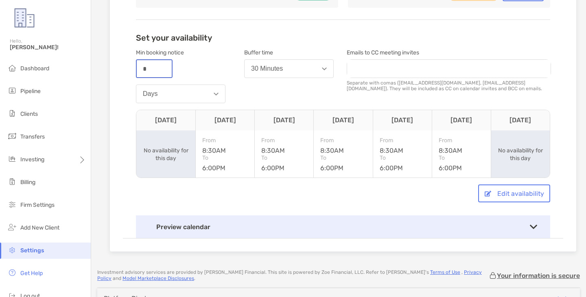
type input "*"
click at [202, 60] on div "Min booking notice number * Days" at bounding box center [183, 76] width 95 height 61
click at [493, 200] on button "Edit availability" at bounding box center [514, 194] width 72 height 18
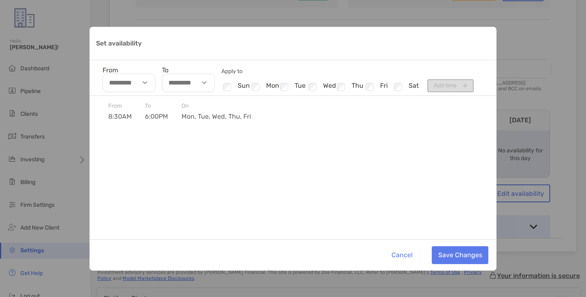
click at [146, 82] on div "Set availability" at bounding box center [146, 83] width 19 height 19
click at [146, 82] on img "Set availability" at bounding box center [144, 82] width 5 height 3
click at [147, 83] on div "Set availability" at bounding box center [146, 83] width 19 height 19
click at [148, 83] on div "Set availability" at bounding box center [146, 83] width 19 height 19
click at [342, 88] on ul "Checkbox sun Checkbox mon Checkbox tue Checkbox wed Checkbox thu Checkbox fri C…" at bounding box center [320, 87] width 199 height 11
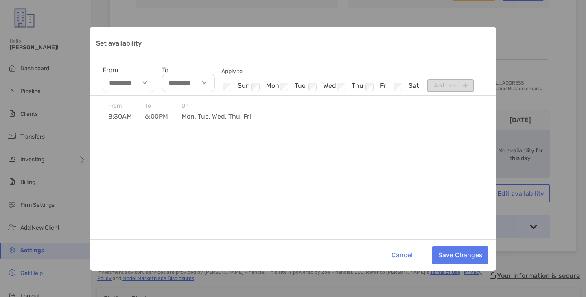
click at [279, 213] on div "From 8:30AM To 6:00PM [DATE], tue, wed, thu, fri" at bounding box center [293, 168] width 407 height 144
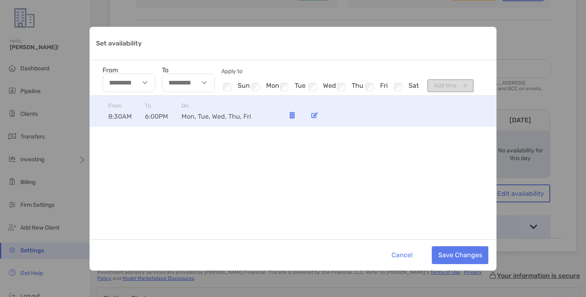
click at [128, 113] on span "8:30AM" at bounding box center [126, 117] width 37 height 8
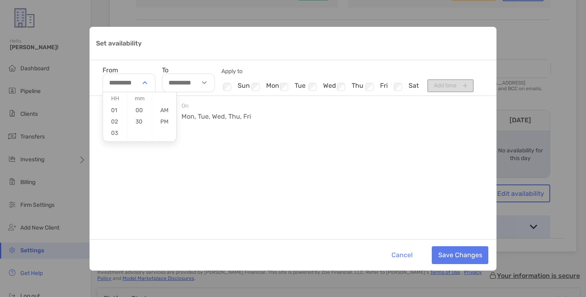
click at [146, 83] on div "Set availability" at bounding box center [146, 83] width 19 height 19
click at [114, 99] on li "07" at bounding box center [115, 97] width 24 height 11
click at [140, 121] on li "30" at bounding box center [139, 122] width 24 height 11
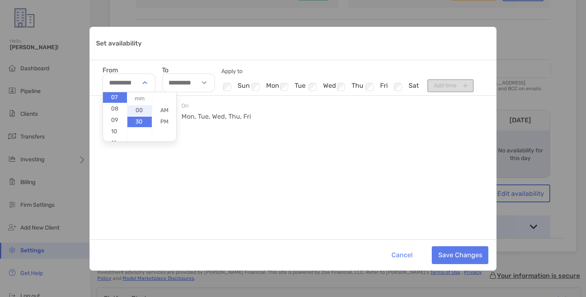
click at [140, 111] on li "00" at bounding box center [139, 110] width 24 height 11
click at [164, 112] on li "AM" at bounding box center [164, 110] width 24 height 11
type input "********"
click at [206, 84] on div "Set availability" at bounding box center [205, 83] width 19 height 19
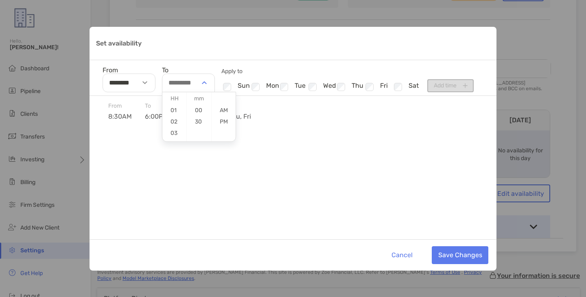
click at [205, 85] on div "Set availability" at bounding box center [205, 83] width 19 height 19
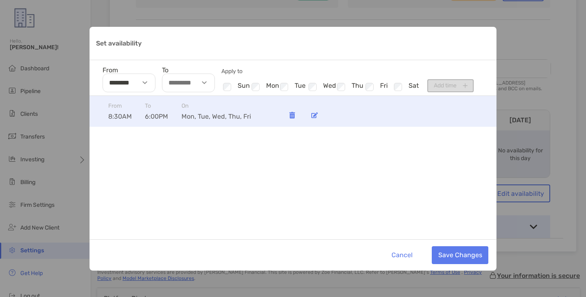
click at [157, 118] on span "6:00PM" at bounding box center [163, 117] width 37 height 8
click at [315, 116] on img "Set availability" at bounding box center [314, 115] width 7 height 6
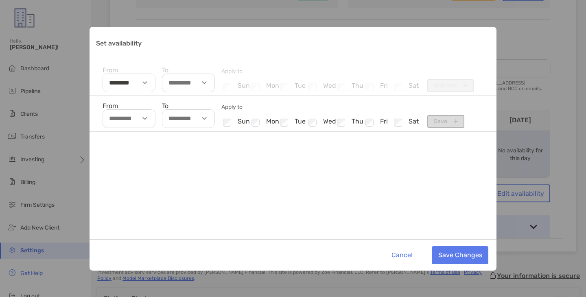
type input "********"
click at [146, 117] on div "Set availability" at bounding box center [146, 118] width 19 height 19
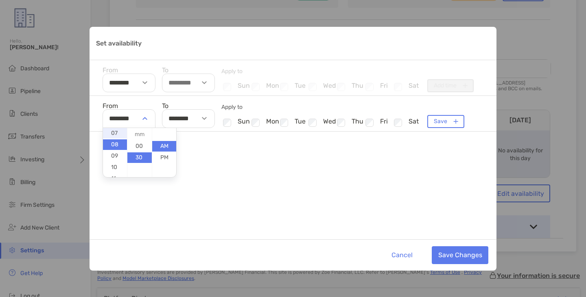
click at [117, 130] on li "07" at bounding box center [115, 133] width 24 height 11
click at [140, 147] on li "00" at bounding box center [139, 146] width 24 height 11
type input "********"
click at [218, 172] on div "From ******** 01 02 03 04 05 06 07 08 09 10 11 12 00 30 AM PM To ******** Apply…" at bounding box center [293, 168] width 407 height 144
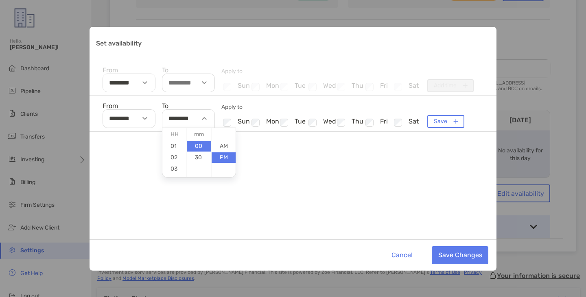
click at [204, 119] on img "Set availability" at bounding box center [204, 118] width 5 height 3
click at [205, 119] on img "Set availability" at bounding box center [204, 118] width 5 height 3
click at [173, 147] on li "06" at bounding box center [174, 143] width 24 height 11
click at [195, 156] on li "30" at bounding box center [199, 158] width 24 height 11
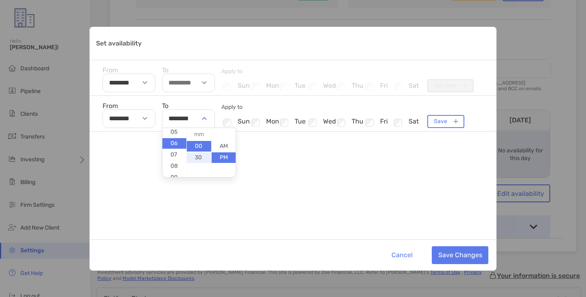
type input "********"
click at [365, 209] on div "From ******** To ******** Apply to Checkbox sun Checkbox mon Checkbox tue Check…" at bounding box center [293, 168] width 407 height 144
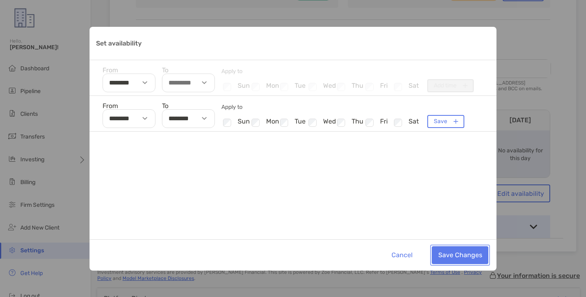
click at [454, 252] on button "Save Changes" at bounding box center [460, 256] width 57 height 18
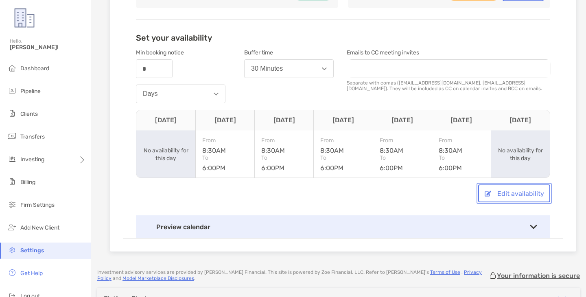
click at [498, 203] on button "Edit availability" at bounding box center [514, 194] width 72 height 18
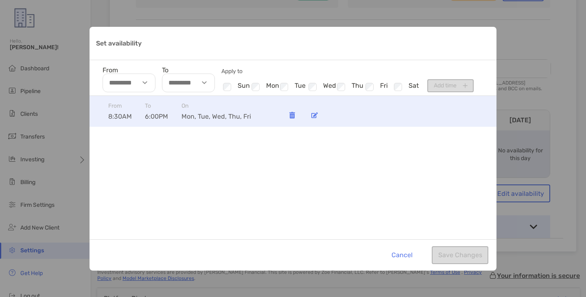
click at [315, 114] on img "Set availability" at bounding box center [314, 115] width 7 height 6
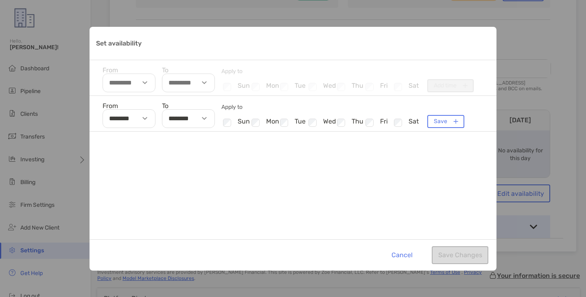
click at [144, 121] on div "Set availability" at bounding box center [146, 118] width 19 height 19
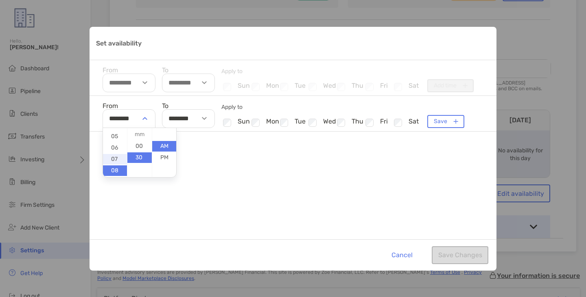
click at [116, 159] on li "07" at bounding box center [115, 159] width 24 height 11
click at [137, 147] on li "00" at bounding box center [139, 146] width 24 height 11
type input "********"
click at [255, 173] on div "From ******** 01 02 03 04 05 06 07 08 09 10 11 12 00 30 AM PM To ******** Apply…" at bounding box center [293, 168] width 407 height 144
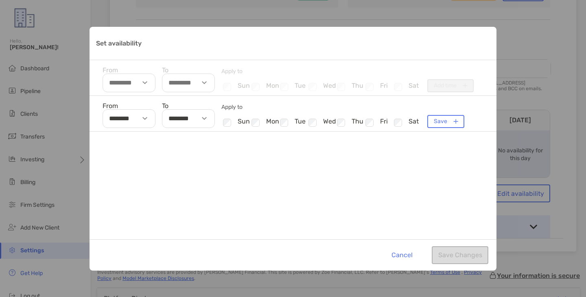
click at [204, 121] on div "Set availability" at bounding box center [205, 118] width 19 height 19
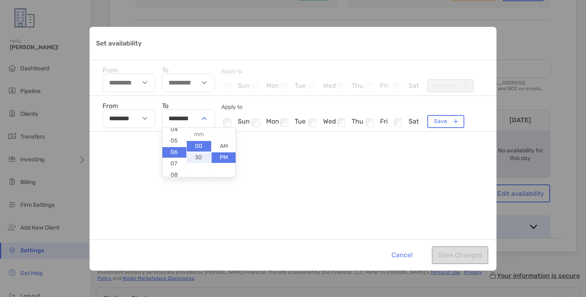
click at [192, 154] on li "30" at bounding box center [199, 158] width 24 height 11
type input "********"
click at [413, 171] on div "From ******** To ******** 01 02 03 04 05 06 07 08 09 10 11 12 00 30 AM PM Apply…" at bounding box center [293, 168] width 407 height 144
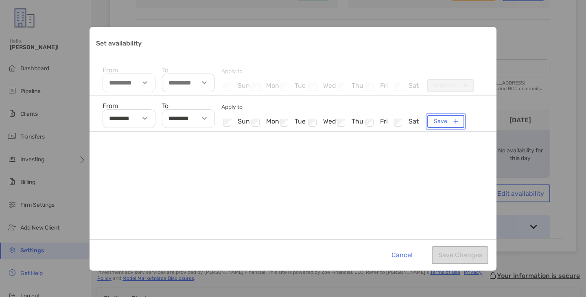
click at [440, 123] on button "Save" at bounding box center [445, 121] width 37 height 13
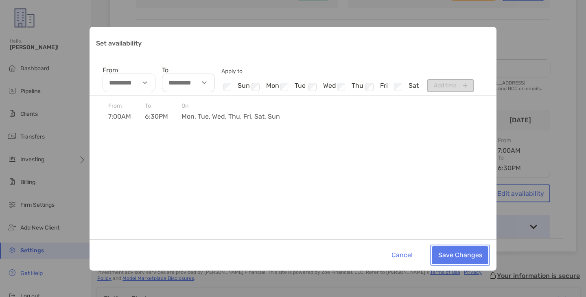
click at [453, 257] on button "Save Changes" at bounding box center [460, 256] width 57 height 18
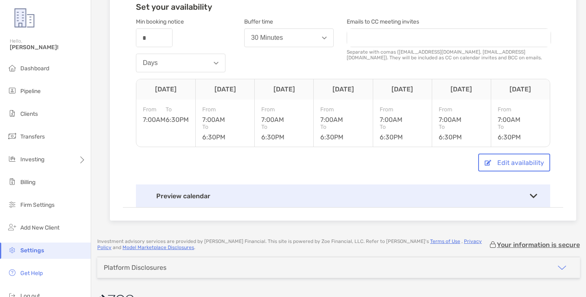
scroll to position [217, 0]
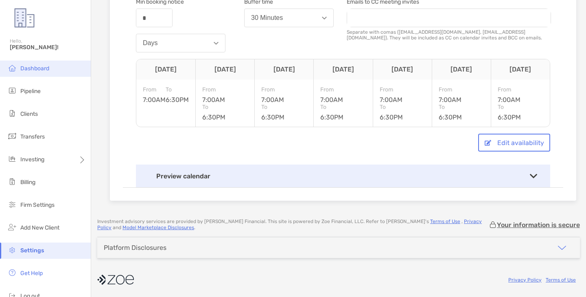
click at [45, 72] on li "Dashboard" at bounding box center [45, 69] width 91 height 16
